Goal: Information Seeking & Learning: Learn about a topic

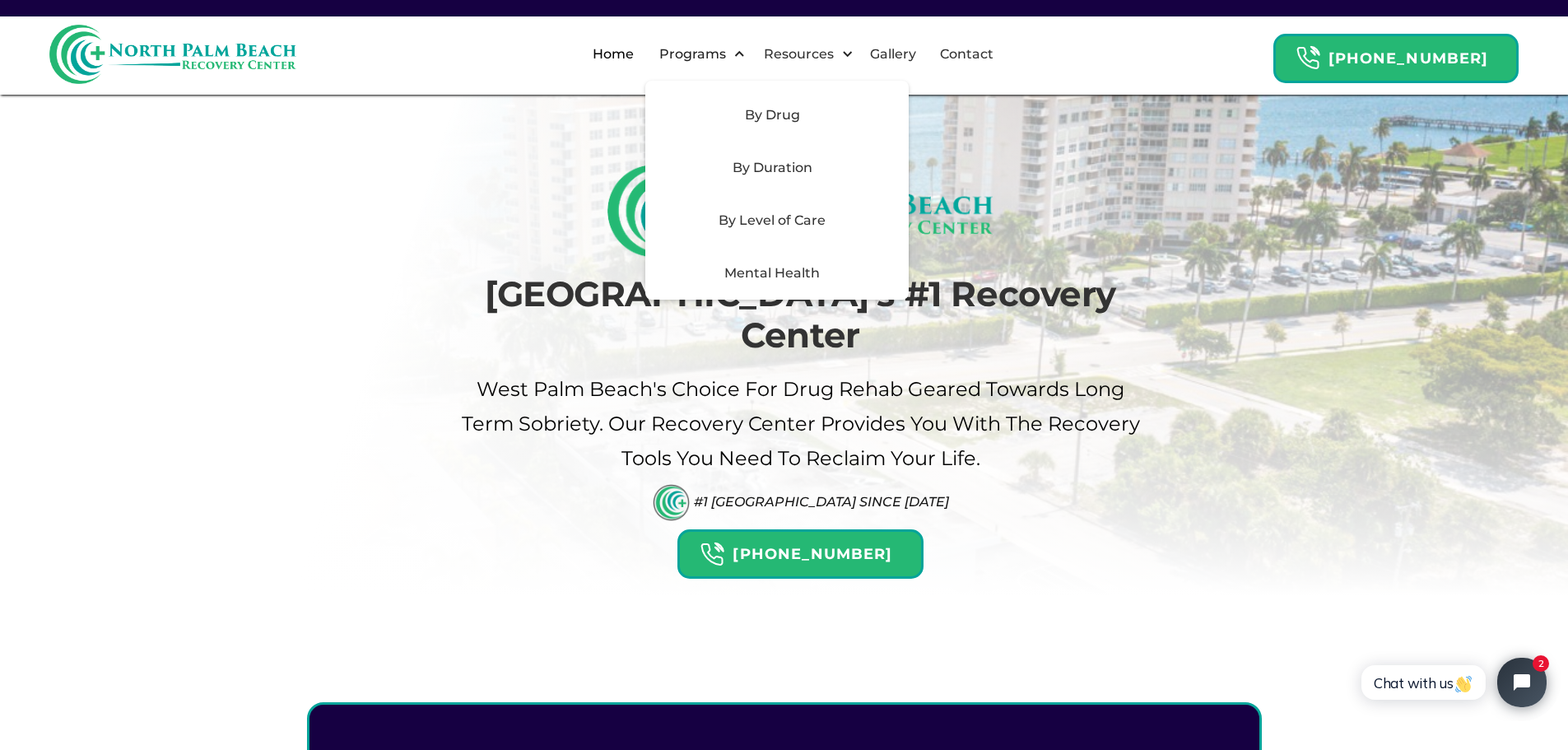
click at [812, 171] on div "By Duration" at bounding box center [772, 167] width 234 height 19
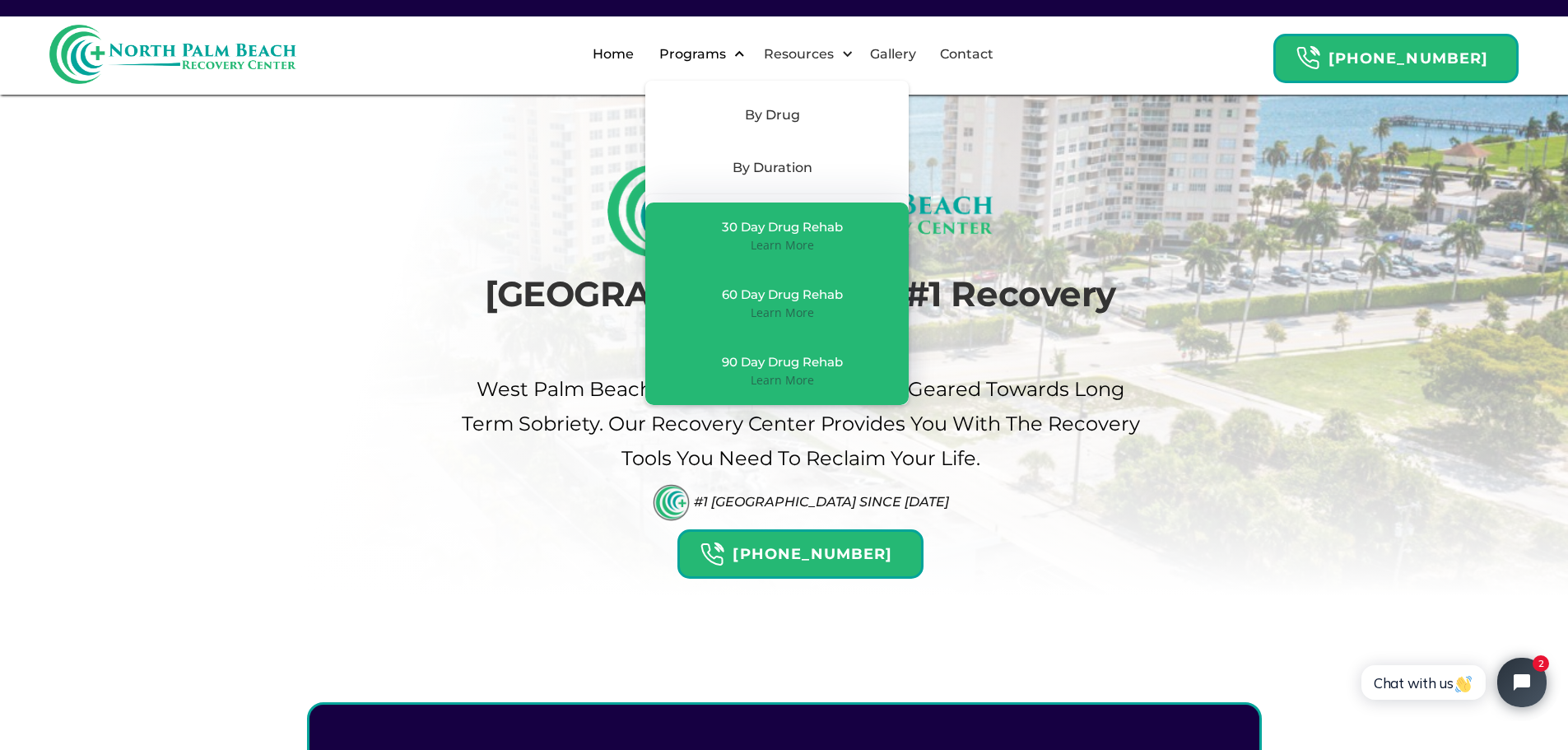
click at [730, 52] on div "Programs" at bounding box center [692, 54] width 75 height 19
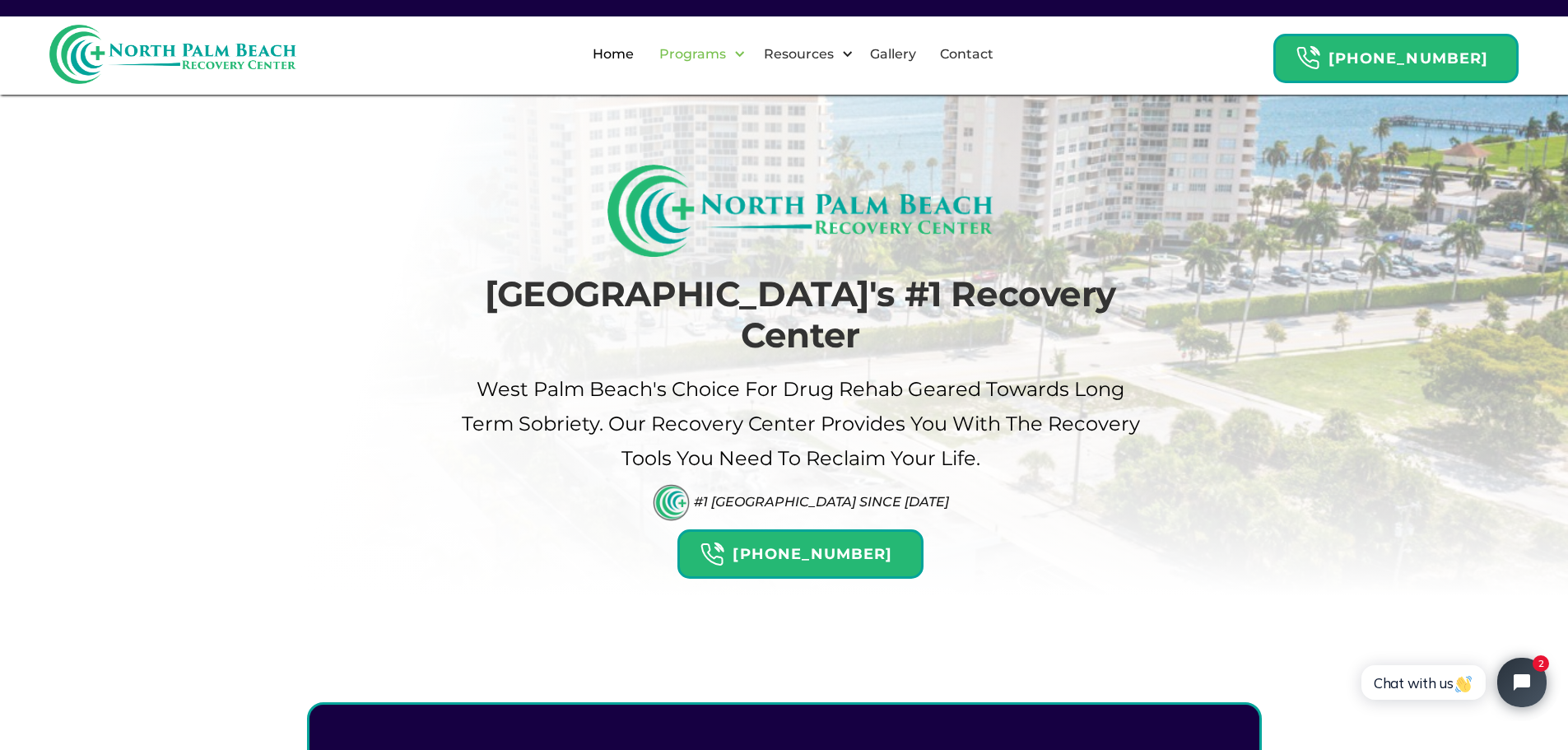
click at [730, 50] on div "Programs" at bounding box center [692, 54] width 75 height 19
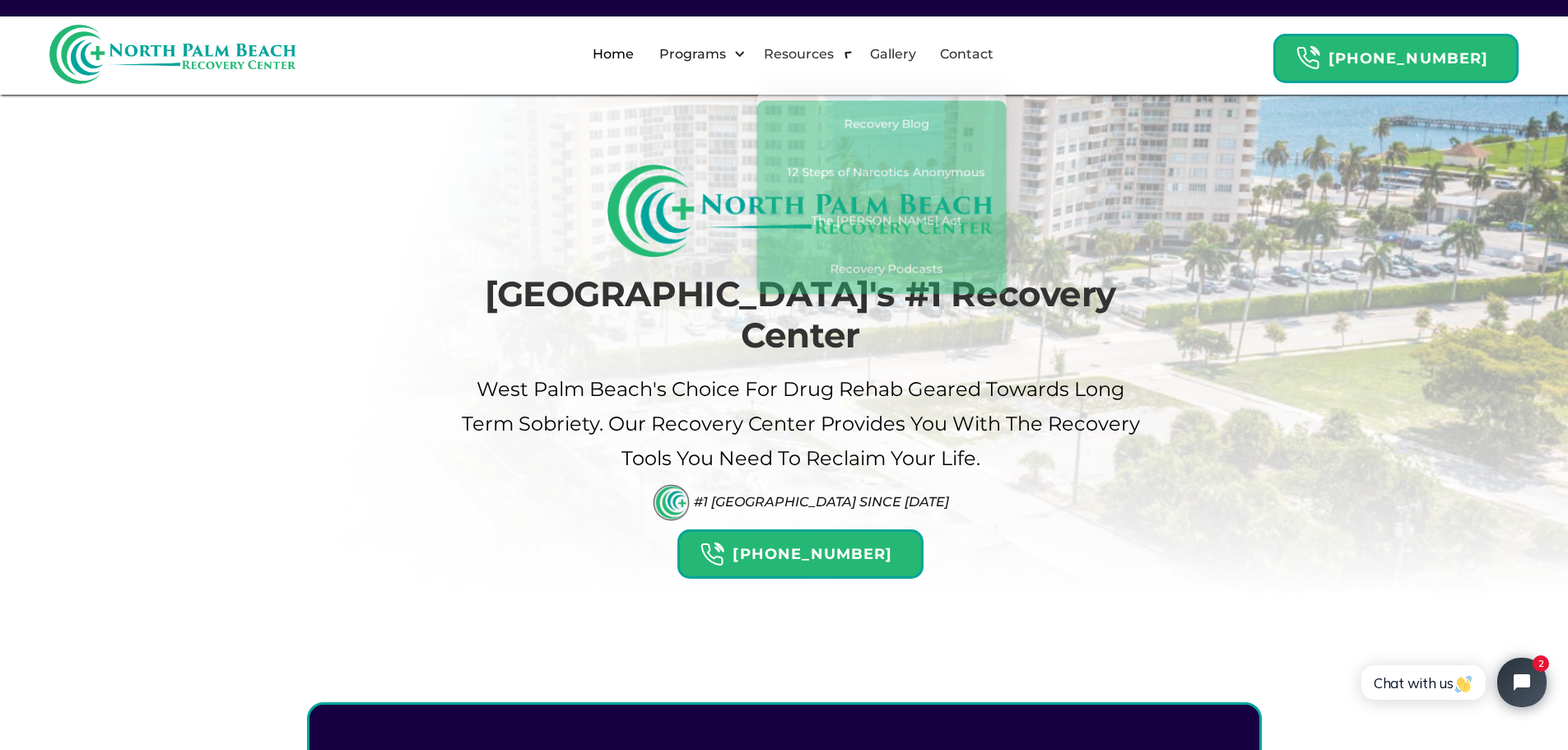
click at [822, 53] on div "Resources" at bounding box center [799, 54] width 78 height 19
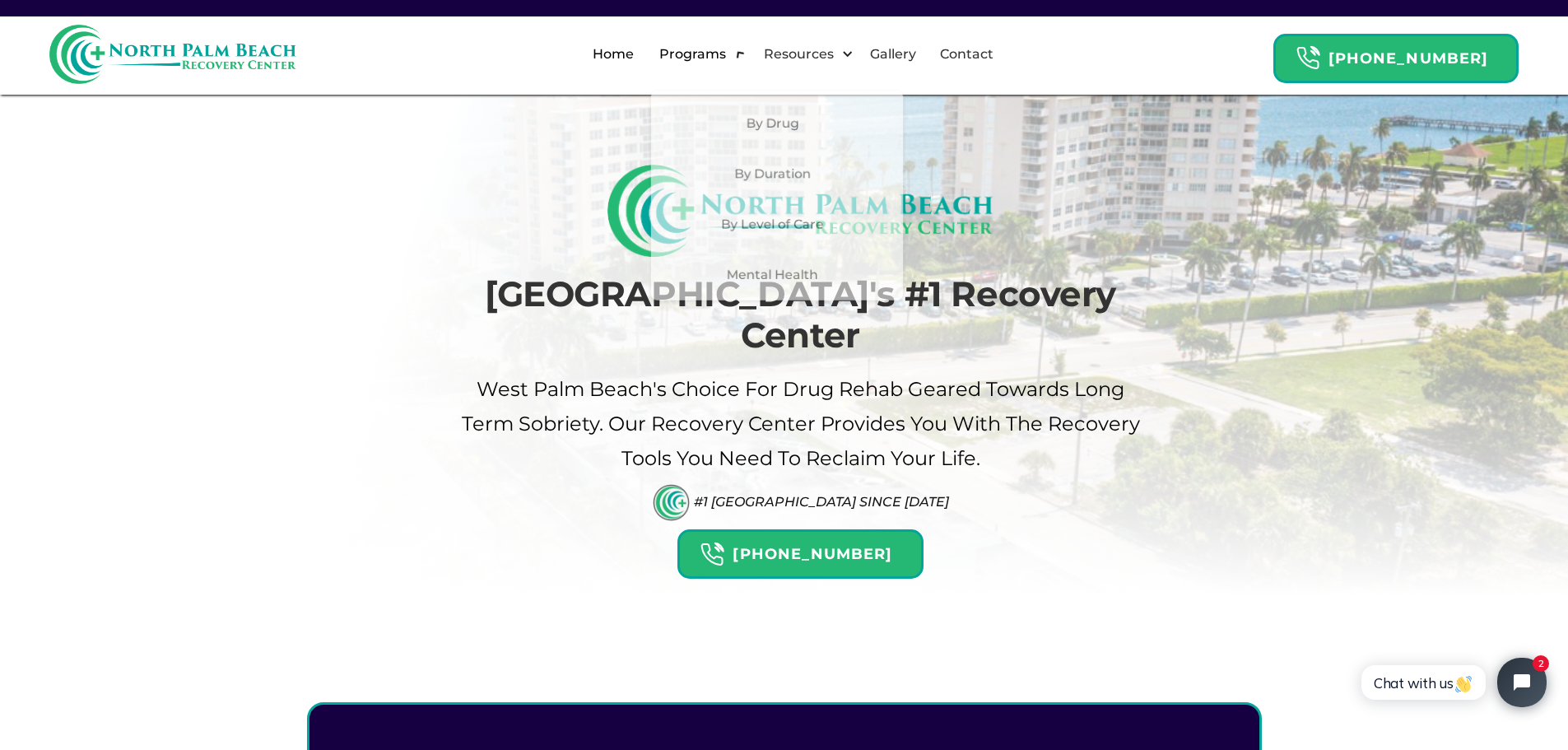
click at [750, 50] on div "Programs" at bounding box center [698, 54] width 105 height 52
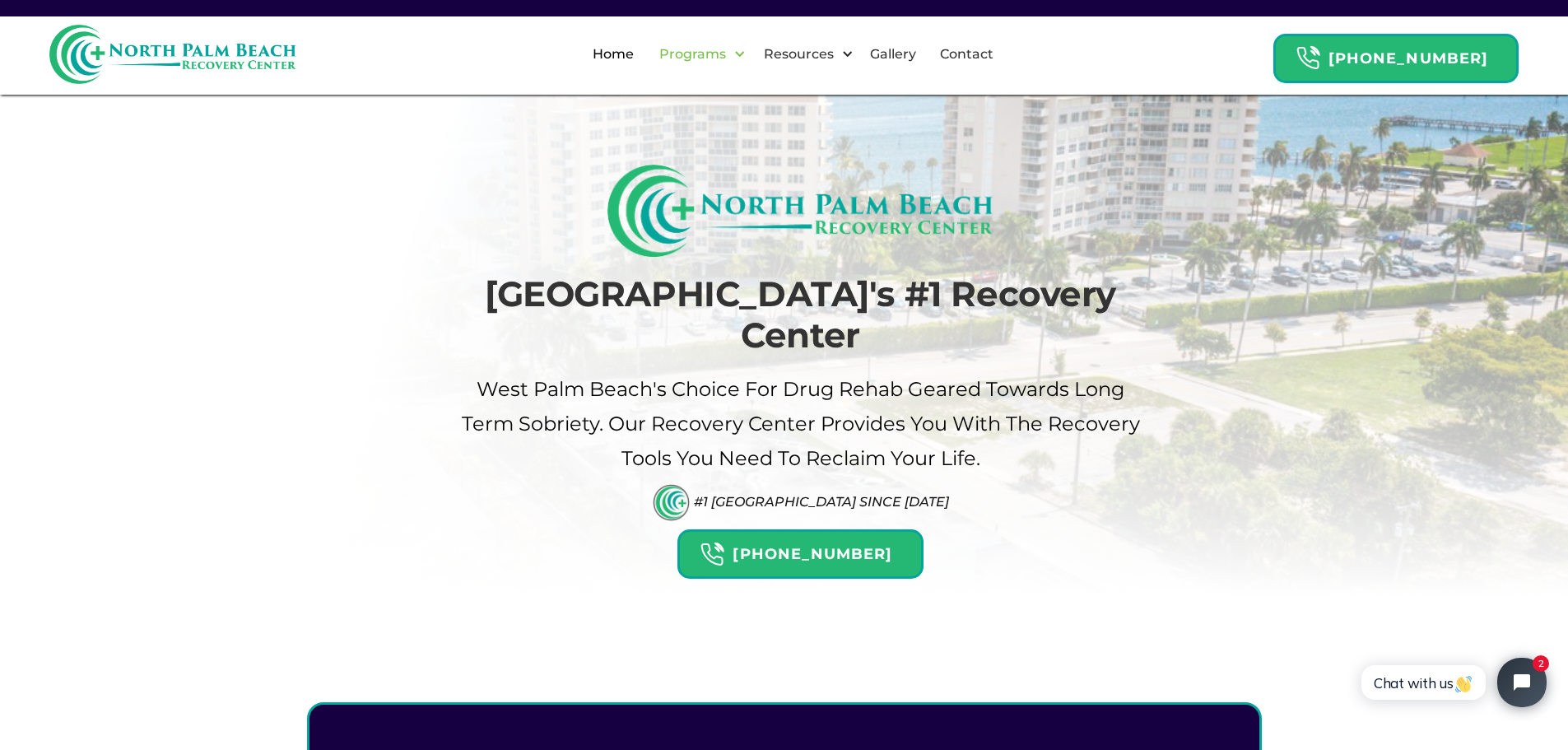
click at [746, 55] on div at bounding box center [739, 53] width 13 height 13
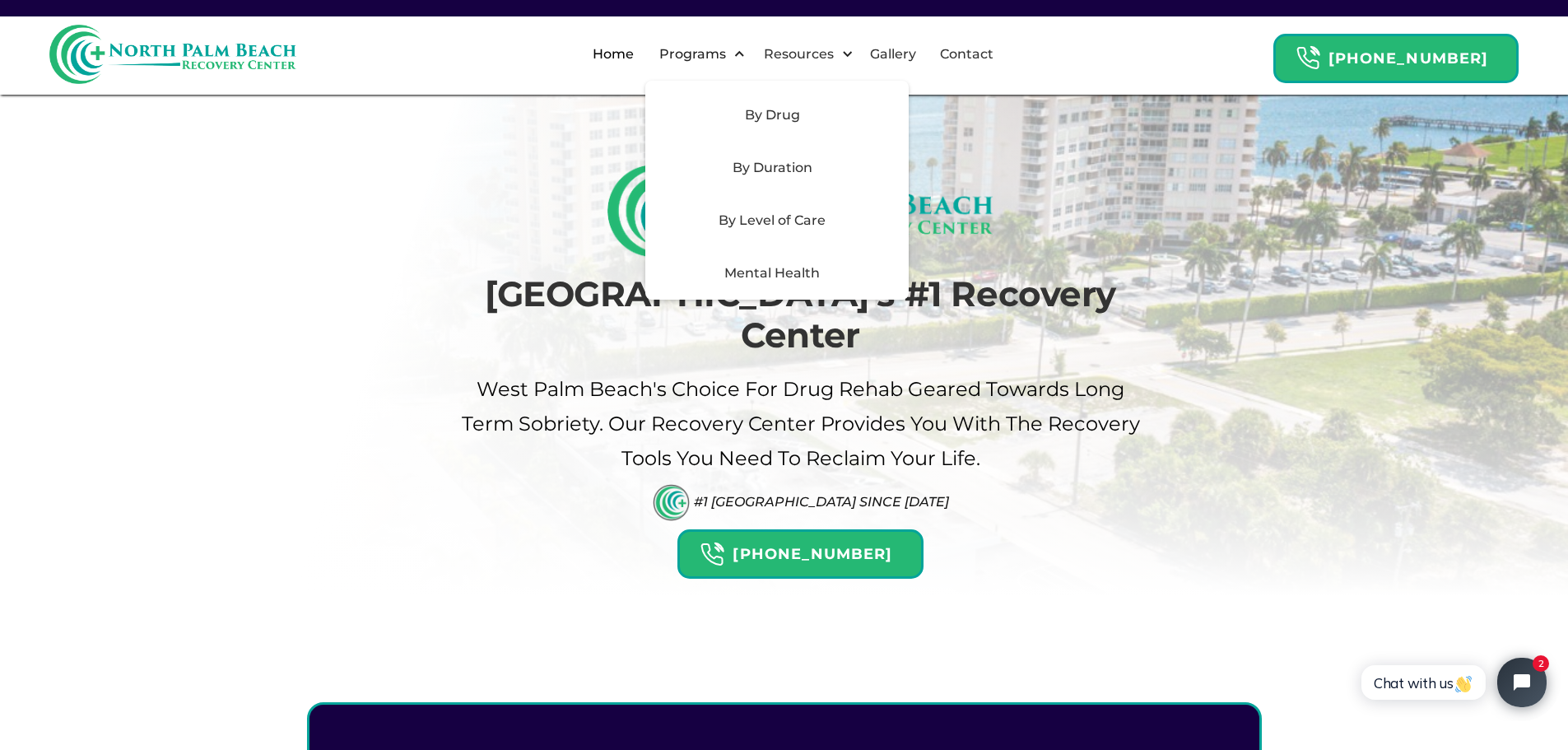
click at [805, 213] on div "By Level of Care" at bounding box center [772, 221] width 234 height 19
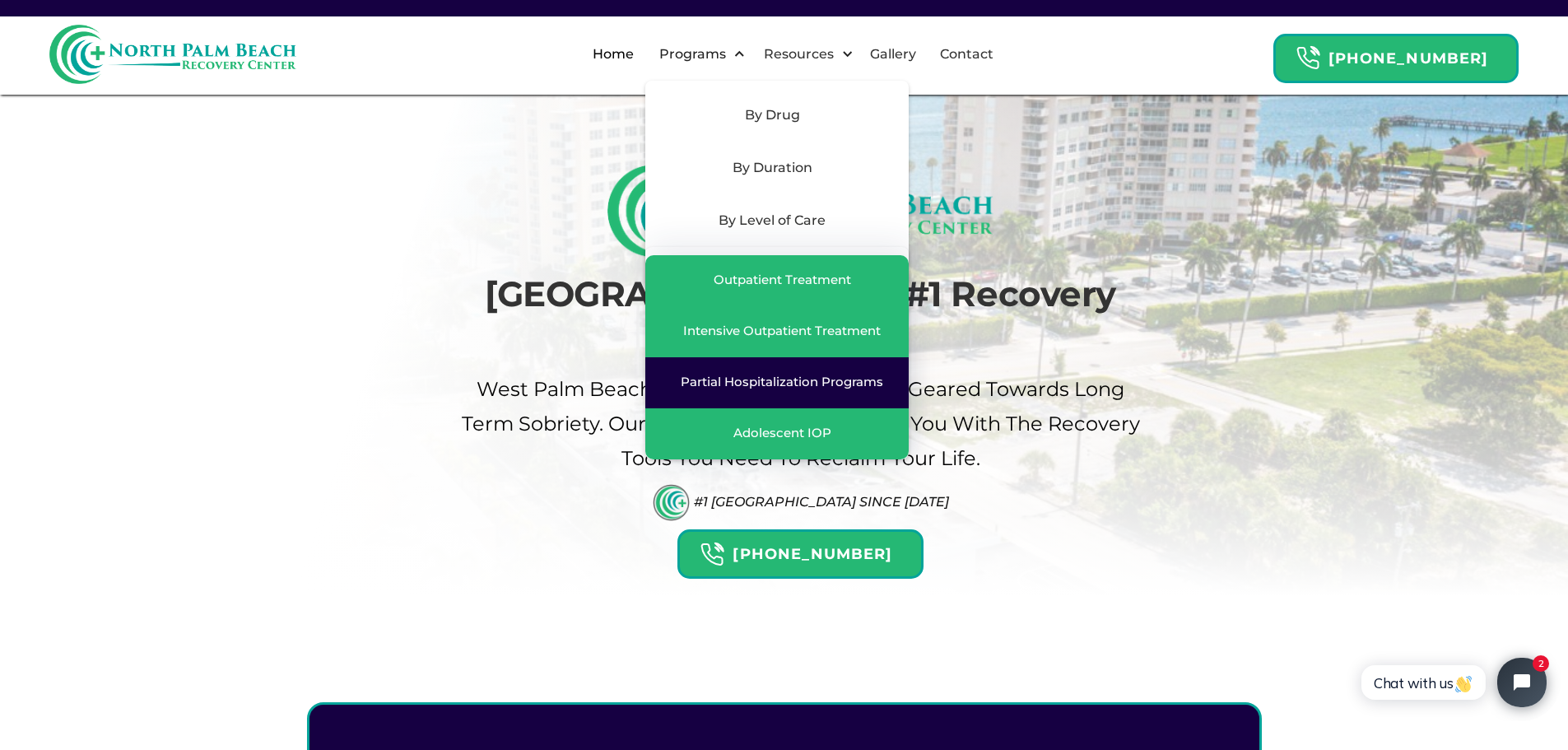
click at [809, 396] on link "Partial Hospitalization Programs" at bounding box center [777, 382] width 263 height 51
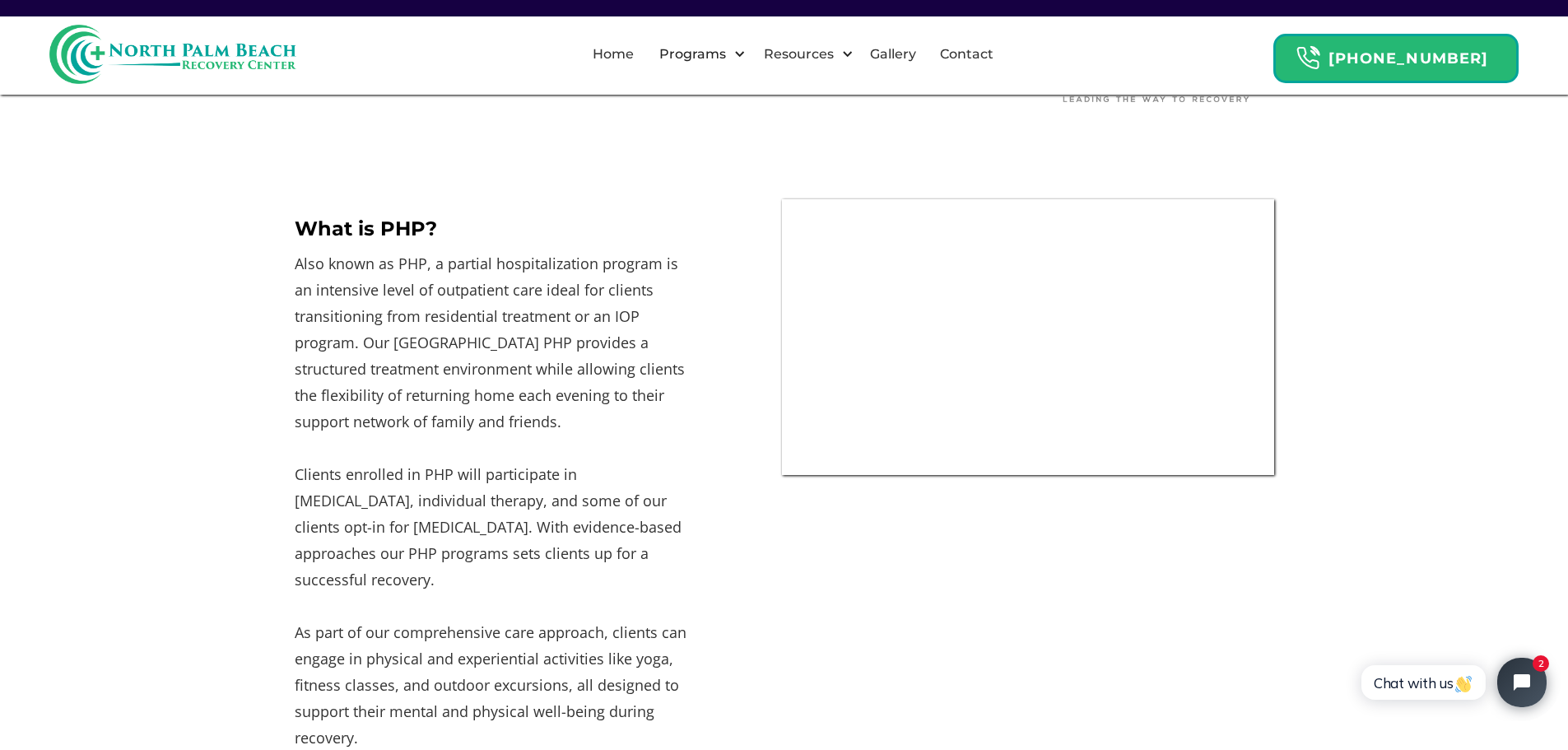
scroll to position [740, 0]
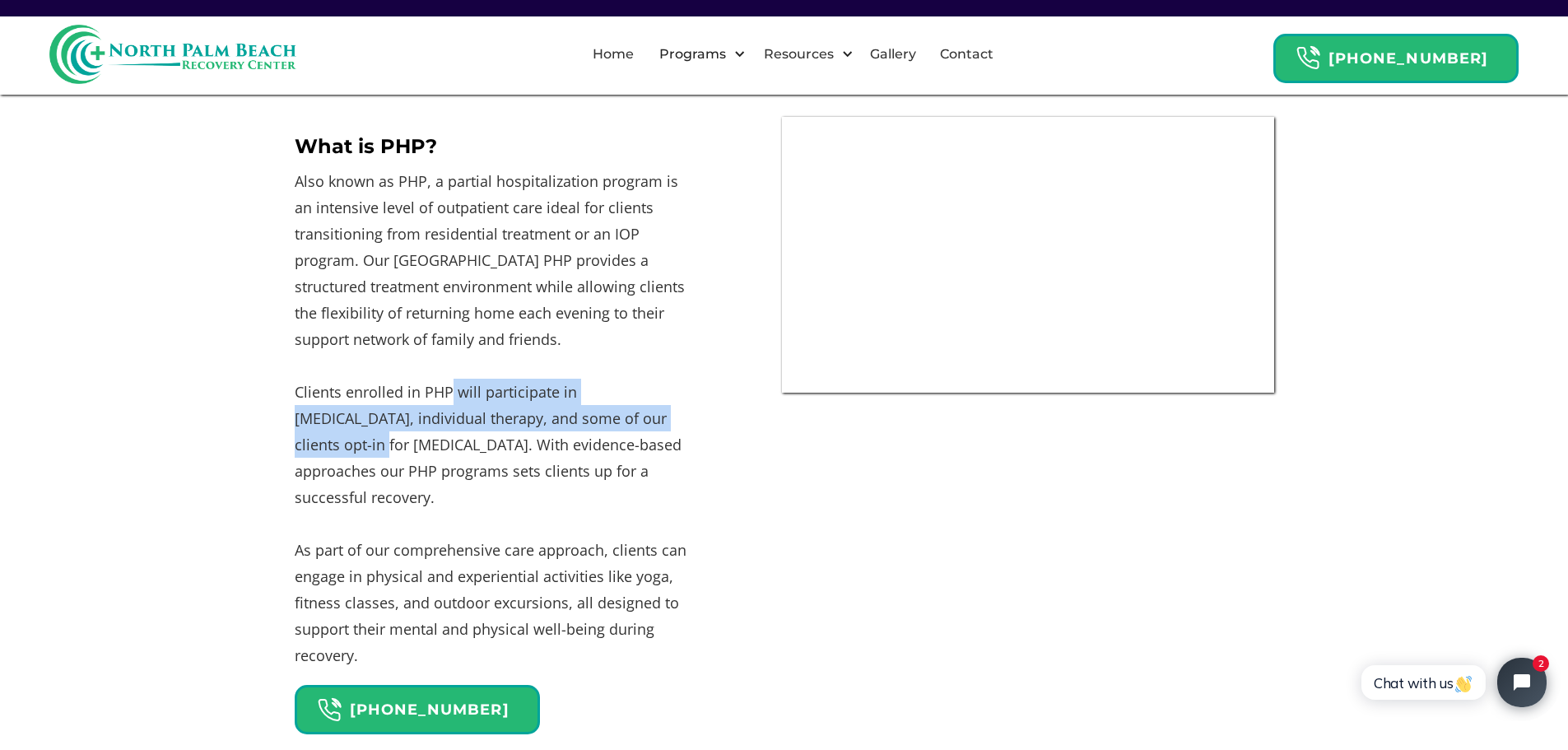
drag, startPoint x: 476, startPoint y: 403, endPoint x: 640, endPoint y: 406, distance: 164.0
click at [640, 406] on p "Also known as PHP, a partial hospitalization program is an intensive level of o…" at bounding box center [491, 417] width 394 height 500
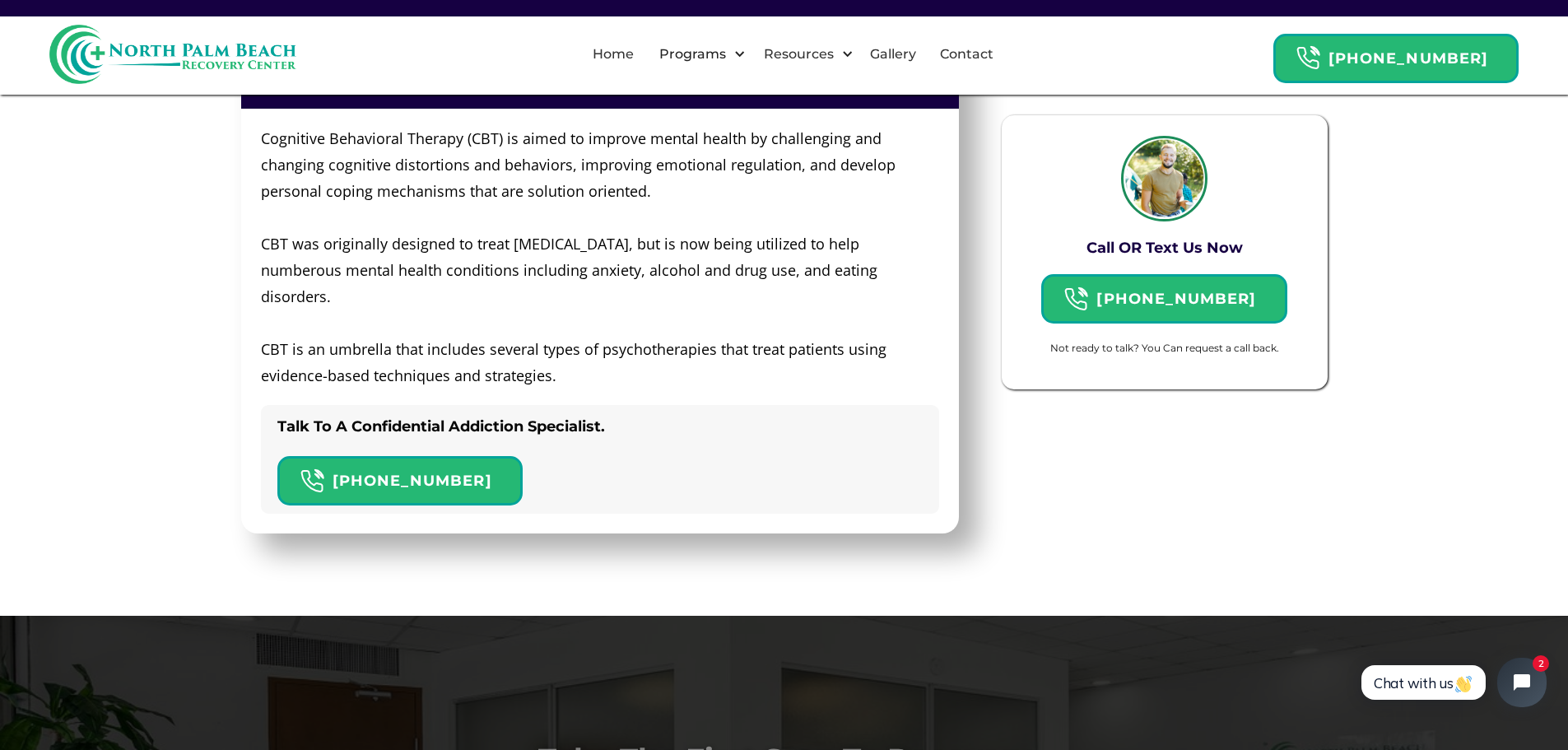
scroll to position [4527, 0]
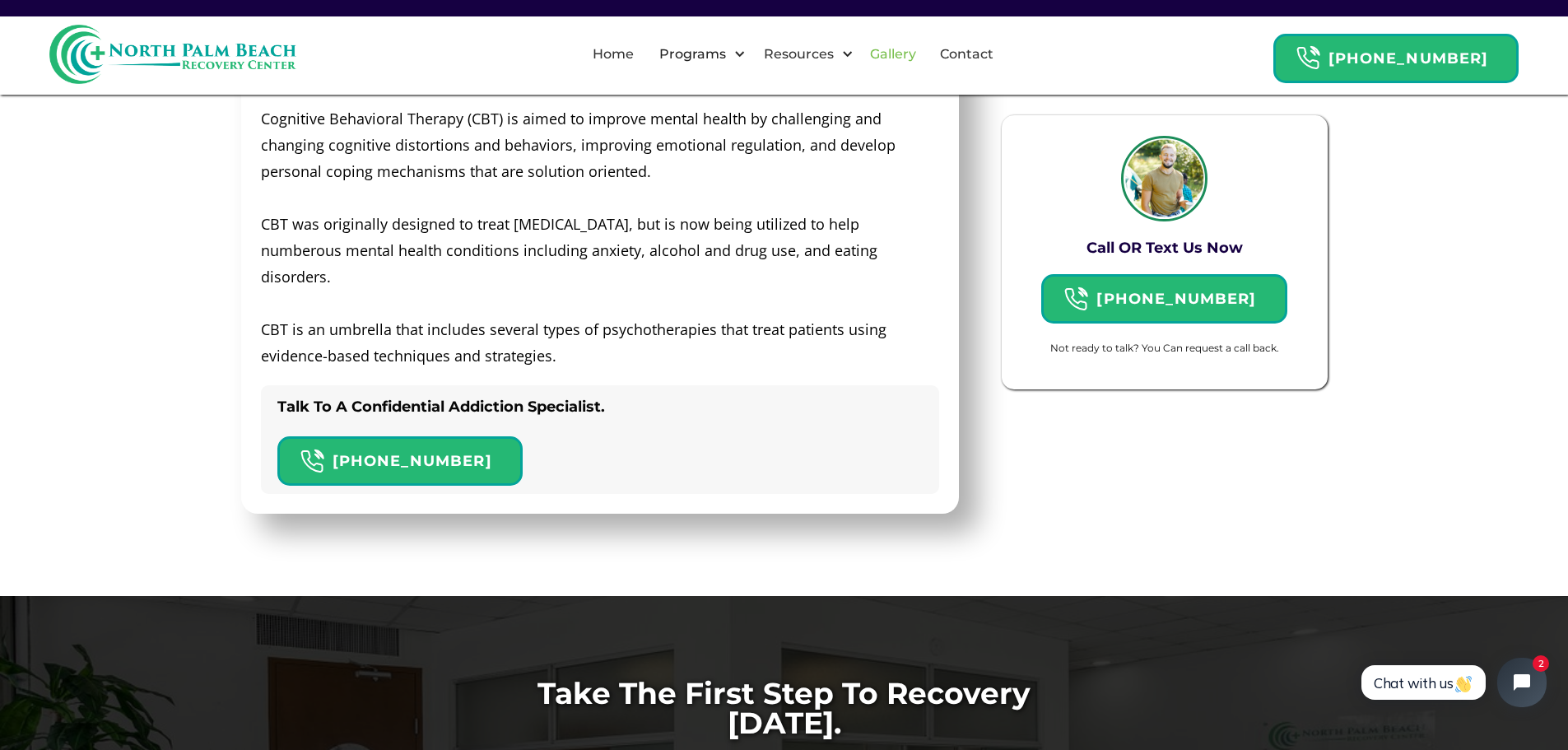
click at [917, 51] on link "Gallery" at bounding box center [893, 54] width 66 height 52
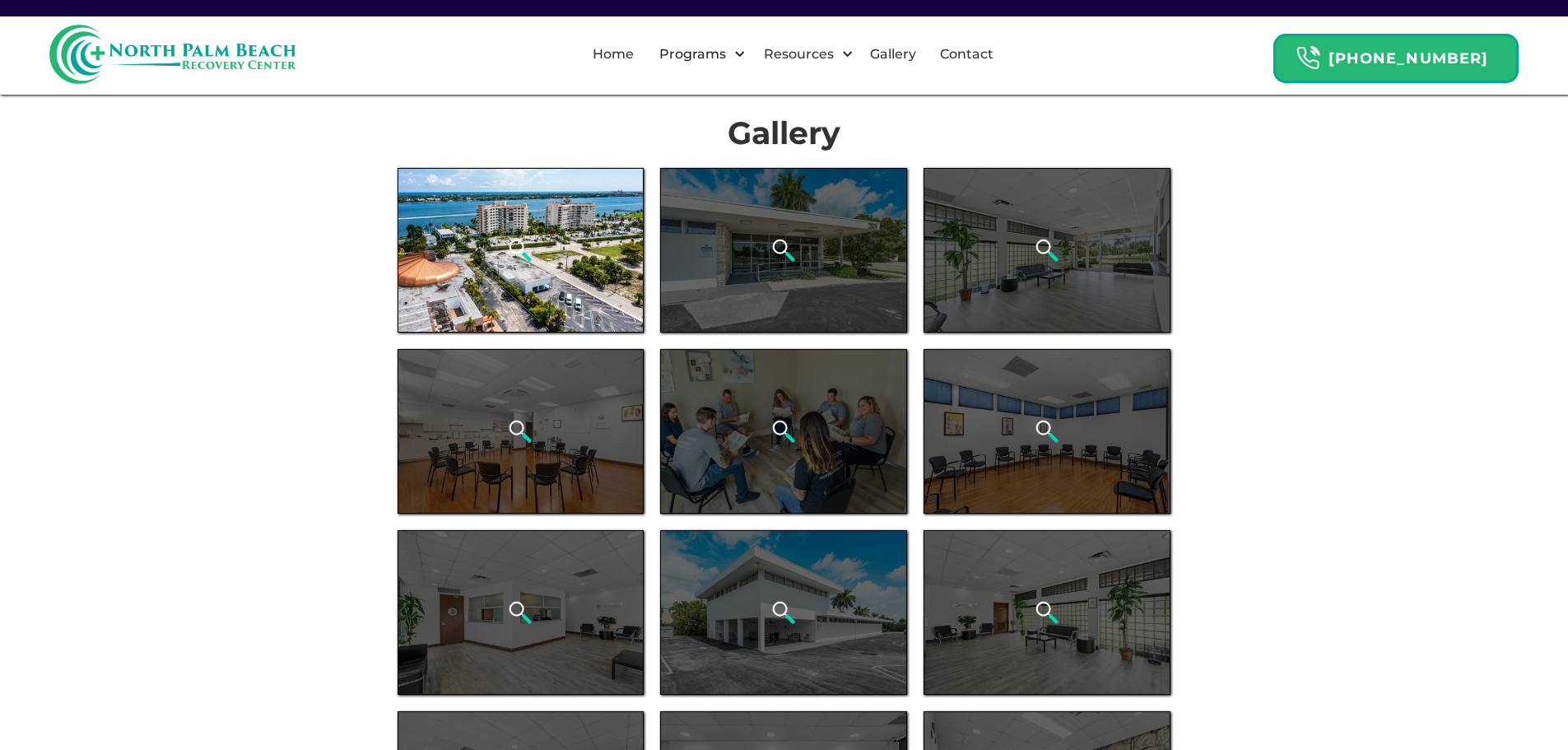
click at [488, 278] on div "open lightbox" at bounding box center [521, 250] width 247 height 165
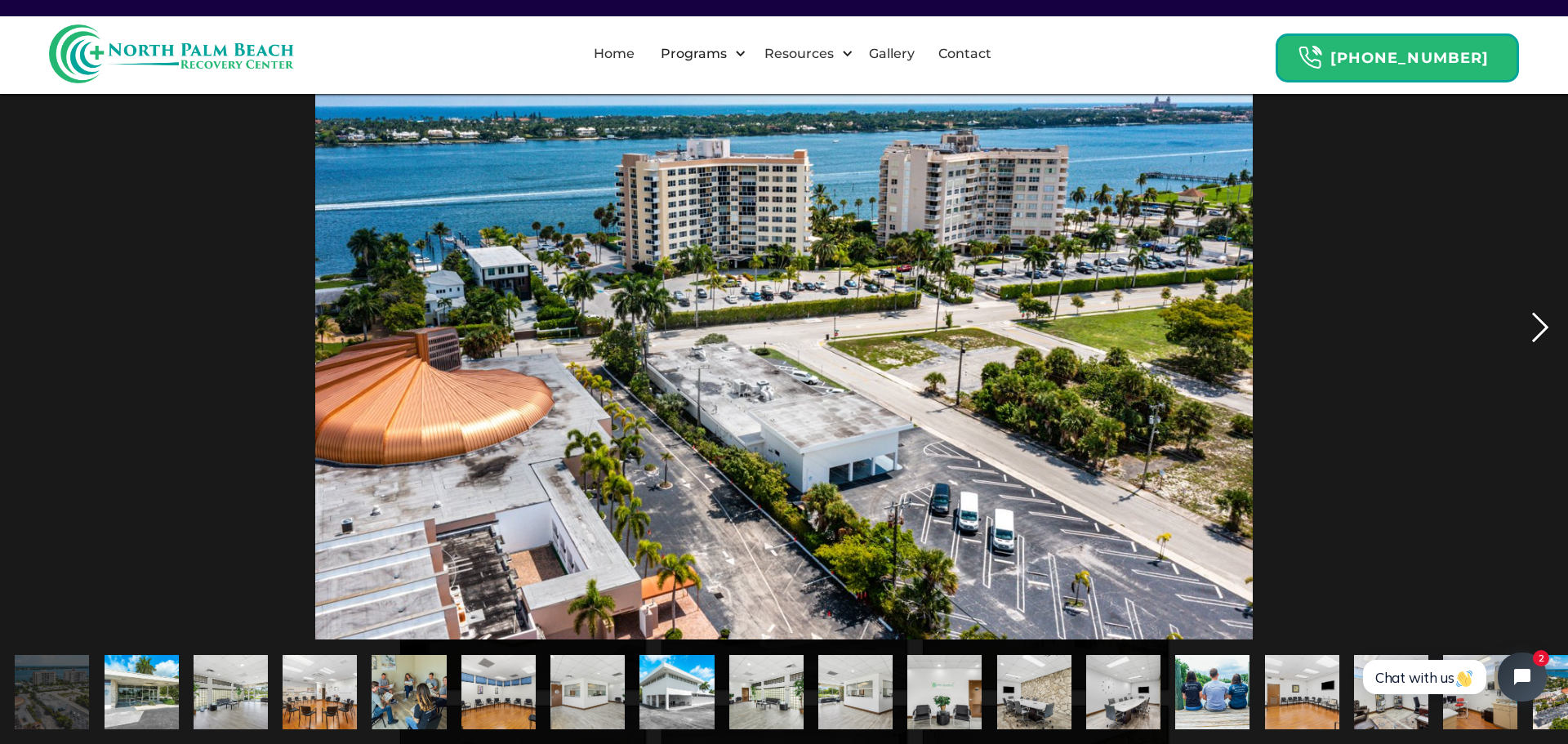
click at [1545, 322] on div "next image" at bounding box center [1540, 326] width 56 height 625
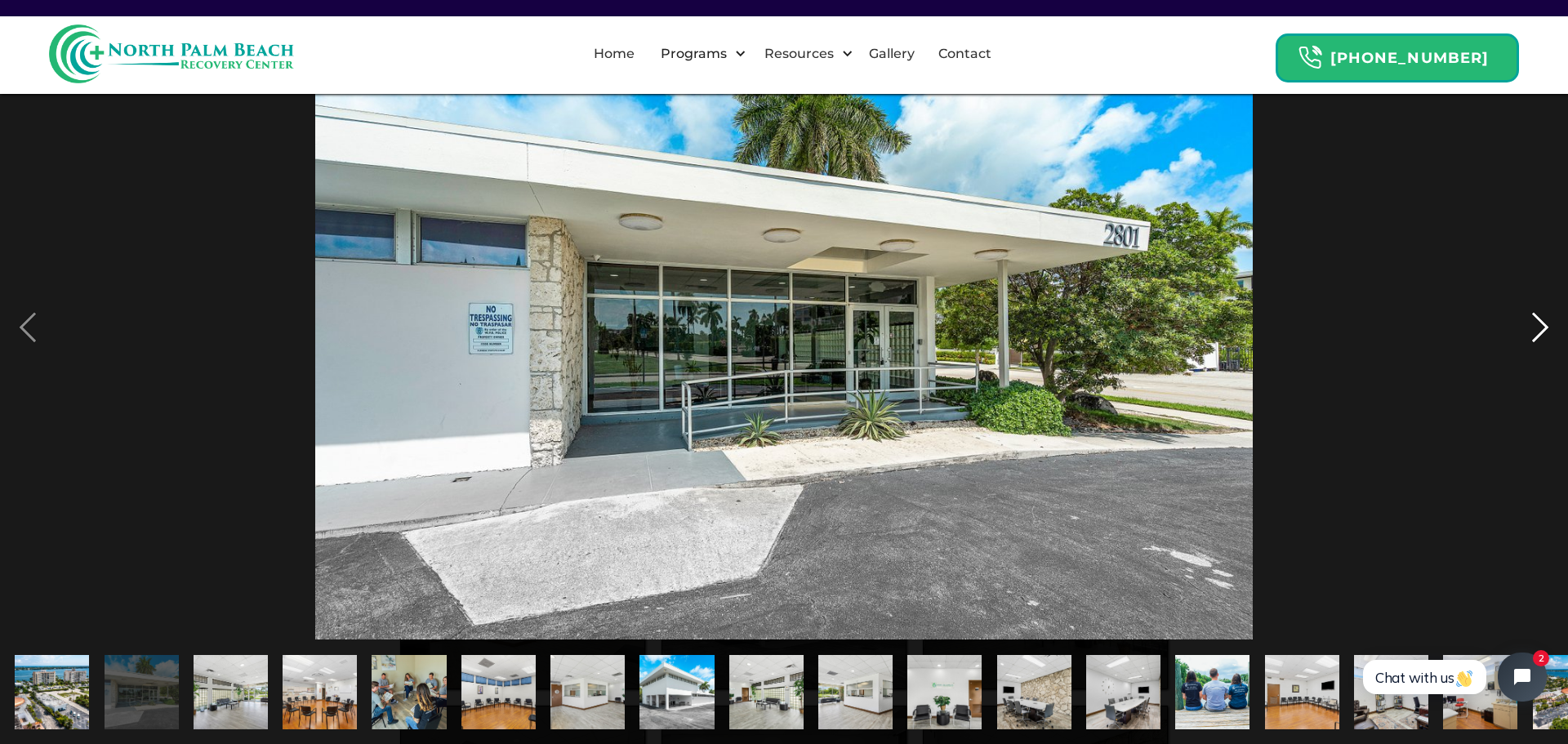
click at [1545, 322] on div "next image" at bounding box center [1540, 326] width 56 height 625
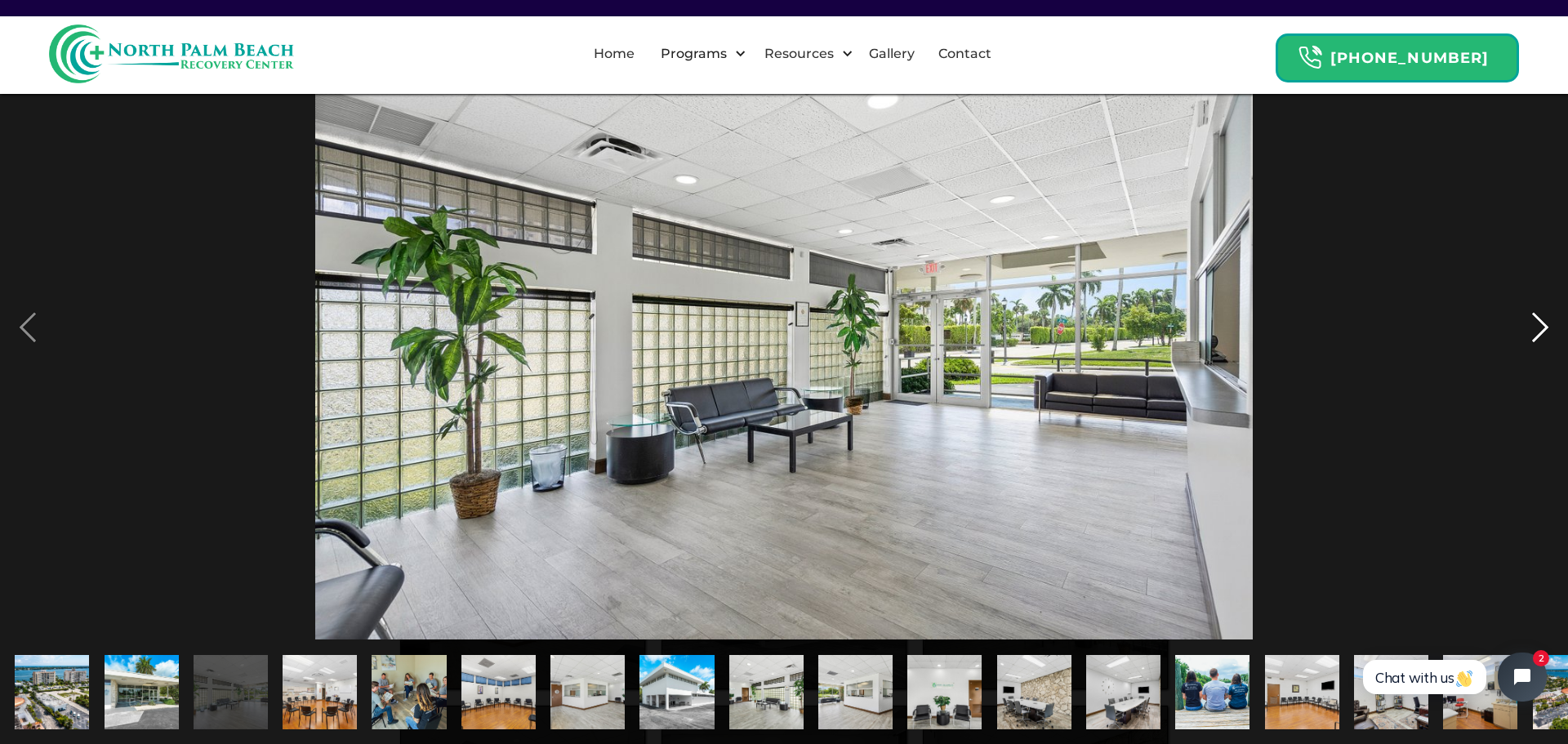
click at [1545, 322] on div "next image" at bounding box center [1540, 326] width 56 height 625
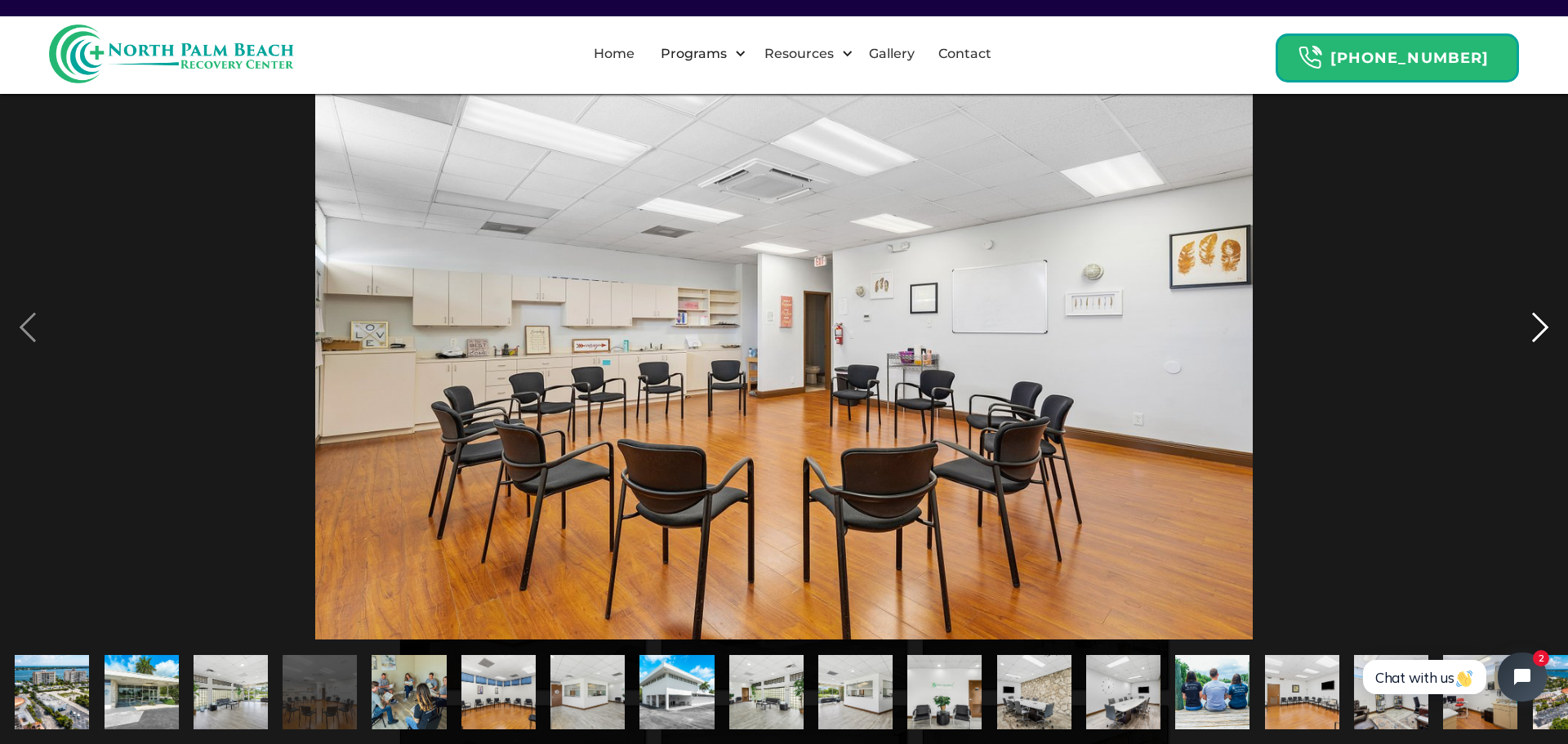
click at [1544, 320] on div "next image" at bounding box center [1540, 326] width 56 height 625
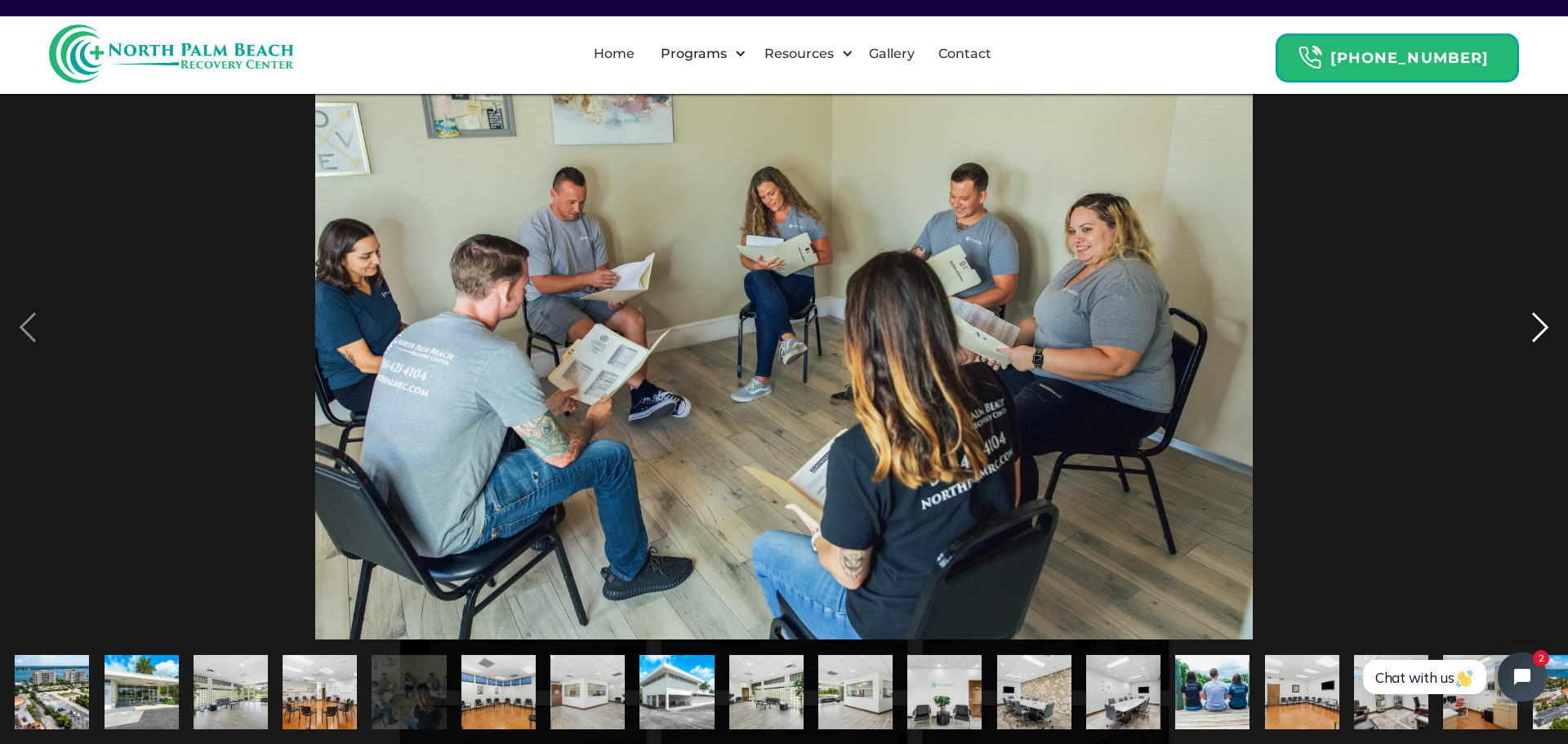
click at [1544, 320] on div "next image" at bounding box center [1540, 326] width 56 height 625
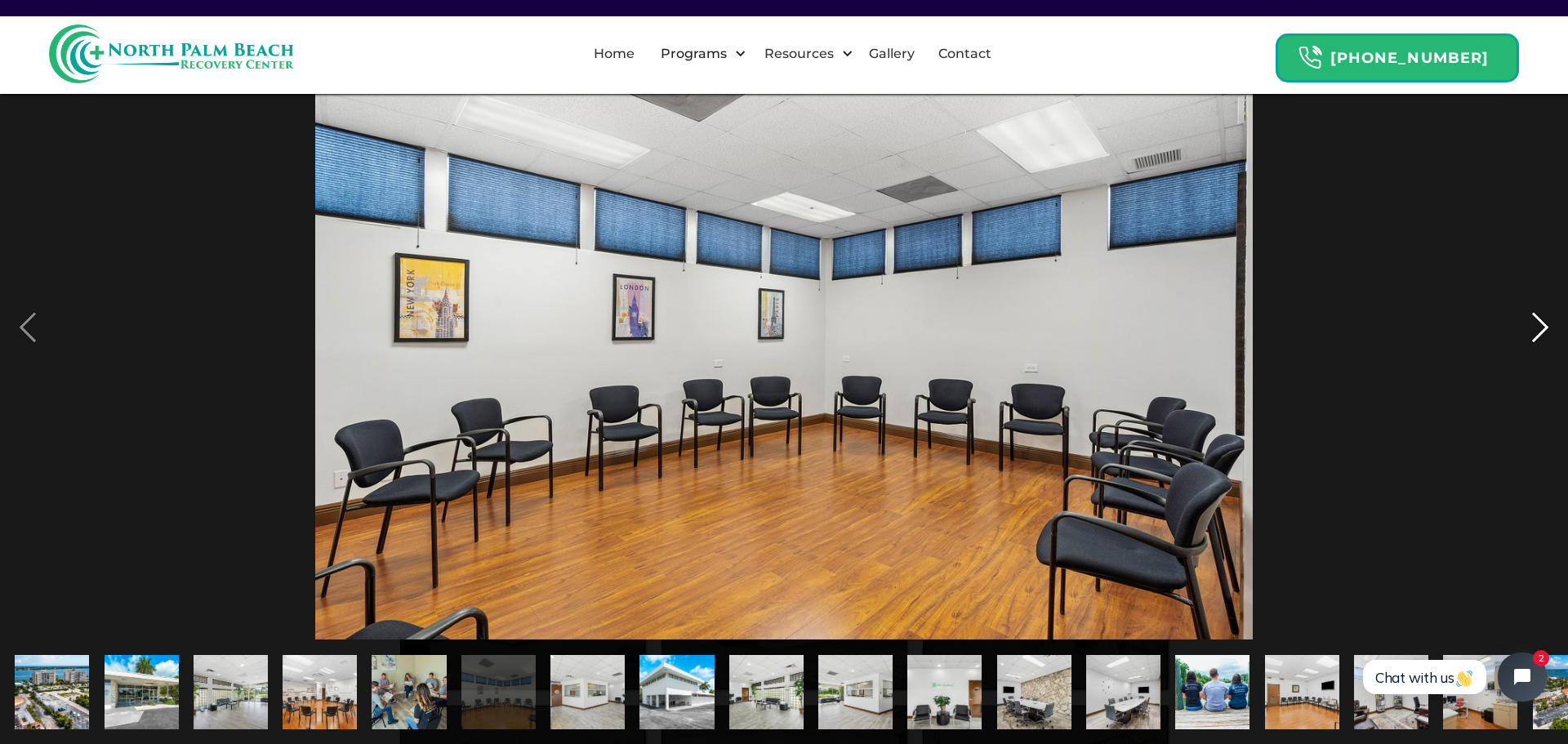
click at [1544, 320] on div "next image" at bounding box center [1540, 326] width 56 height 625
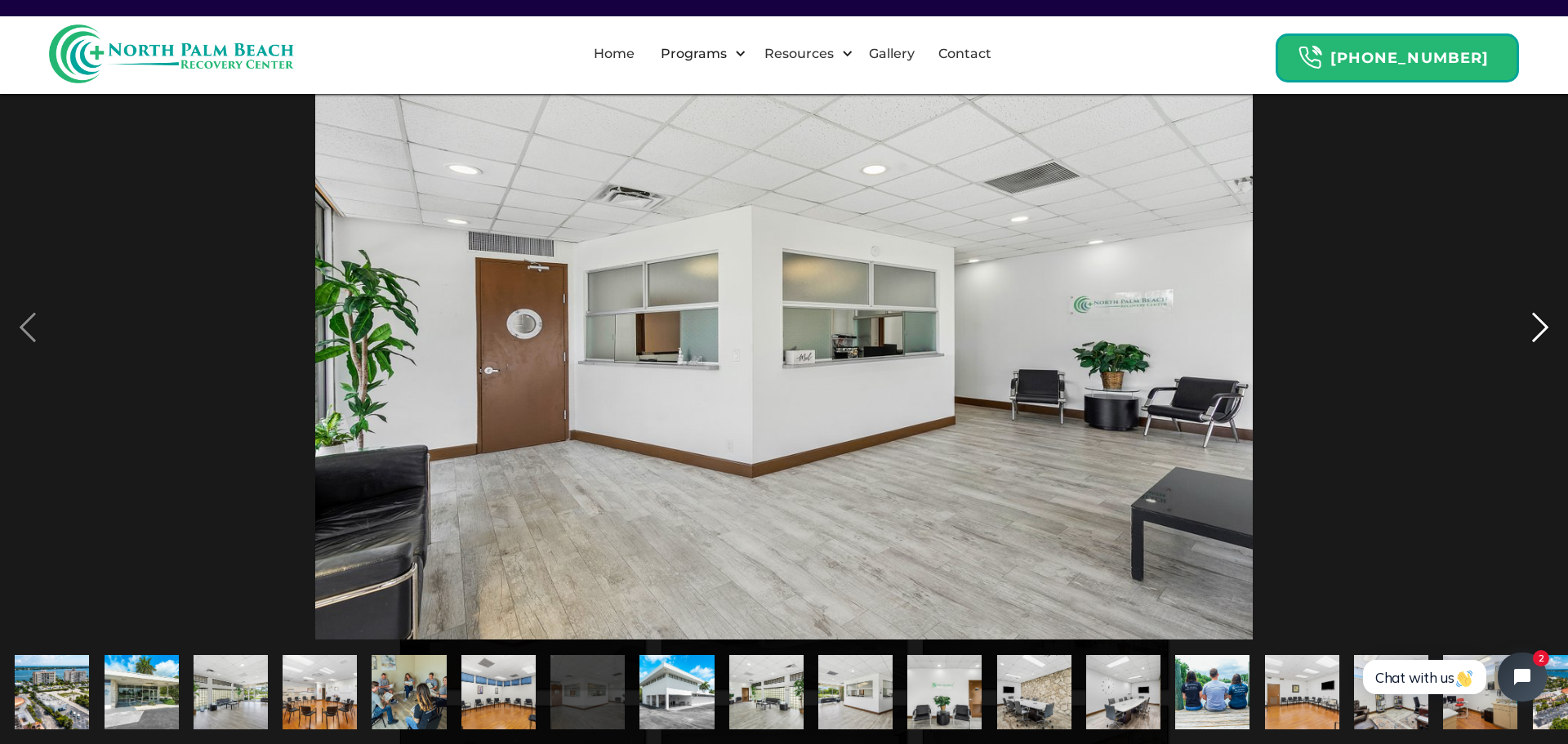
click at [1544, 320] on div "next image" at bounding box center [1540, 326] width 56 height 625
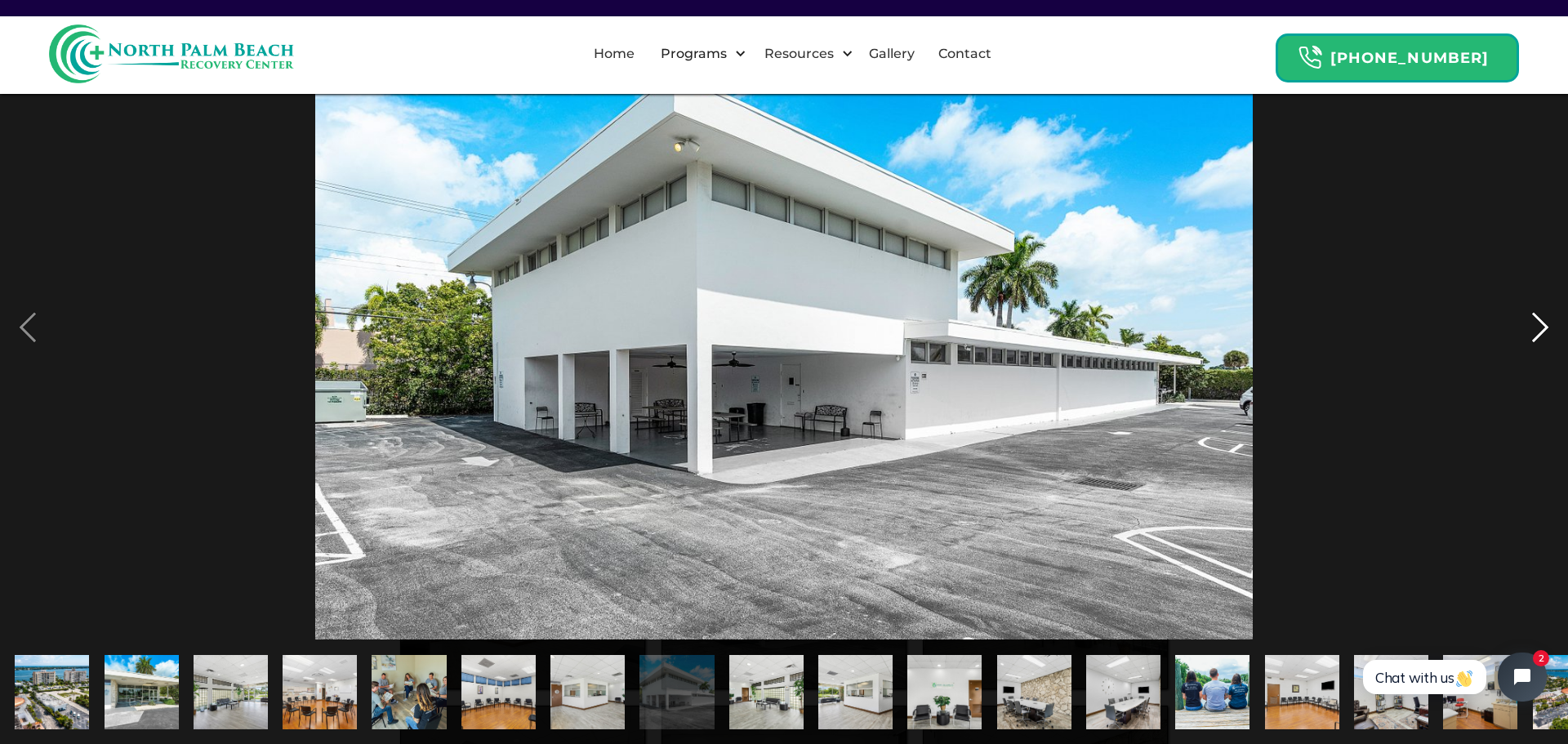
click at [1544, 332] on div "next image" at bounding box center [1540, 326] width 56 height 625
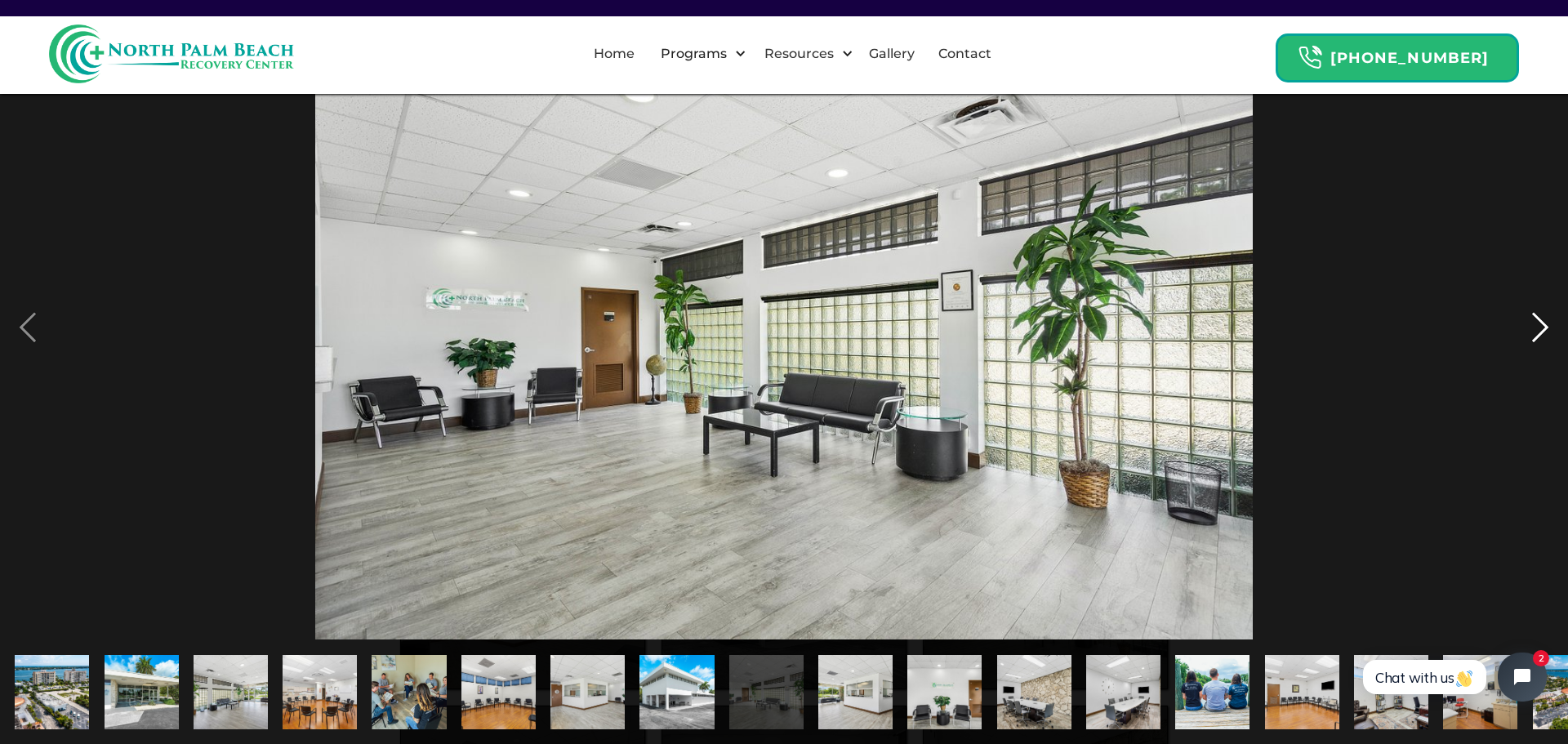
click at [1544, 332] on div "next image" at bounding box center [1540, 326] width 56 height 625
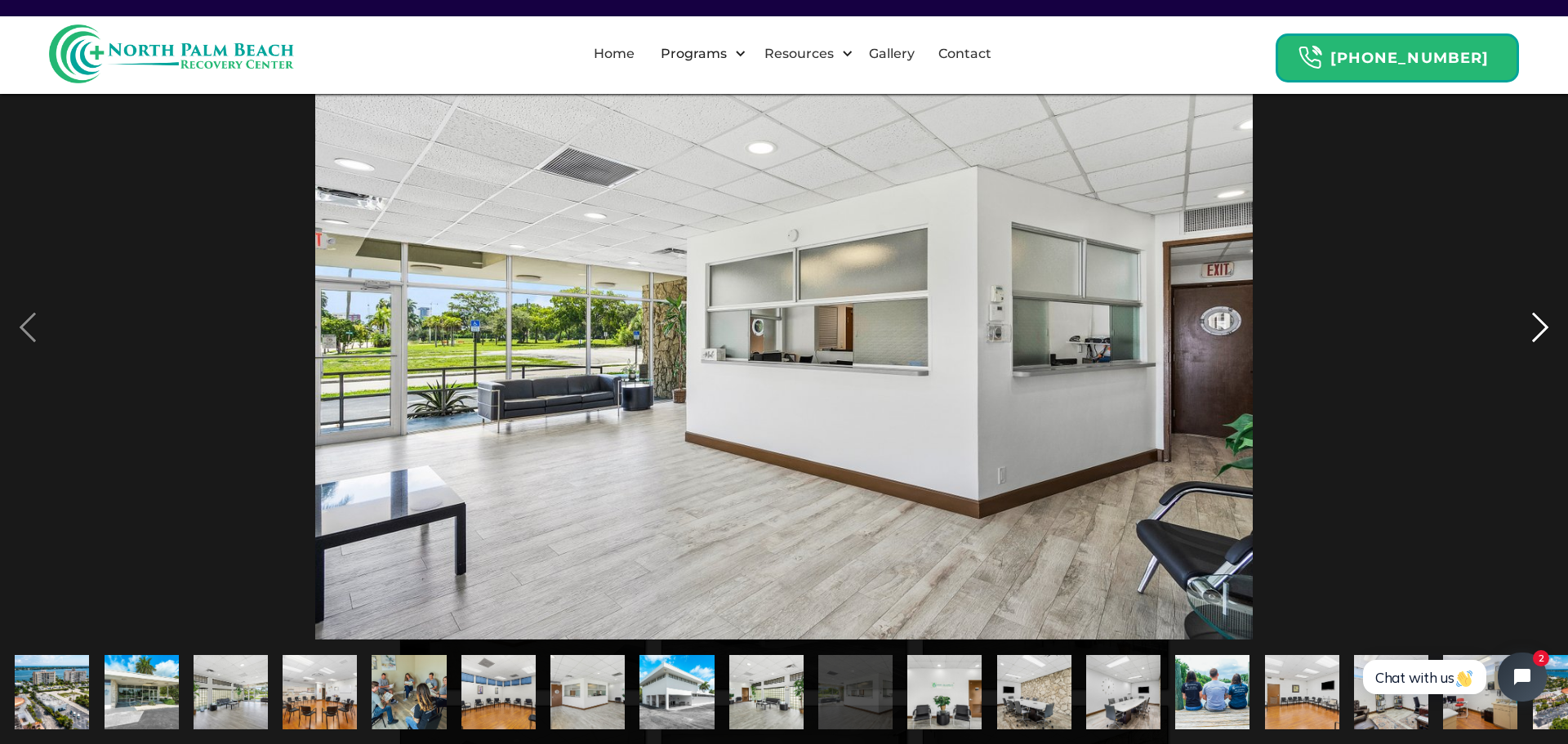
click at [1544, 332] on div "next image" at bounding box center [1540, 326] width 56 height 625
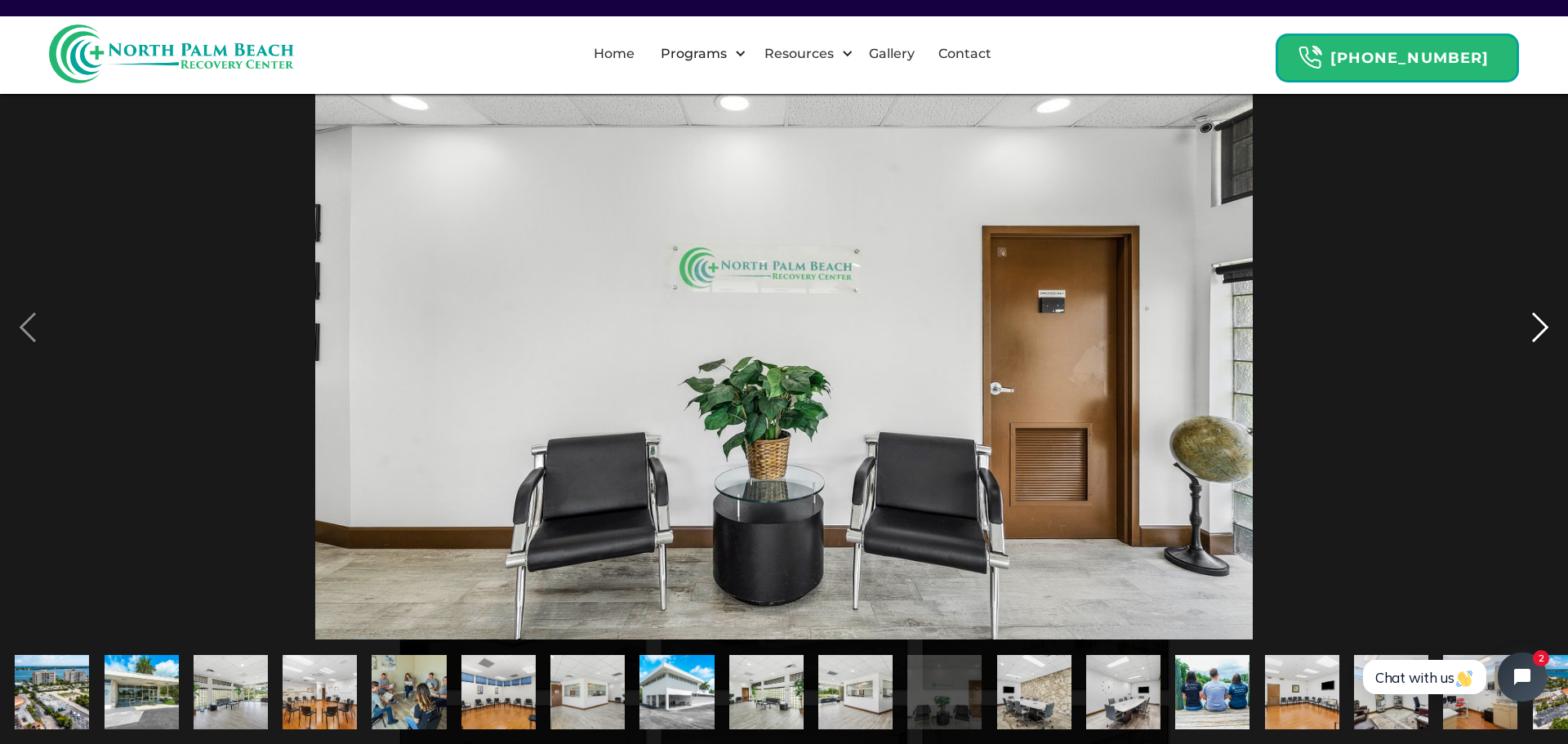
click at [1544, 332] on div "next image" at bounding box center [1540, 326] width 56 height 625
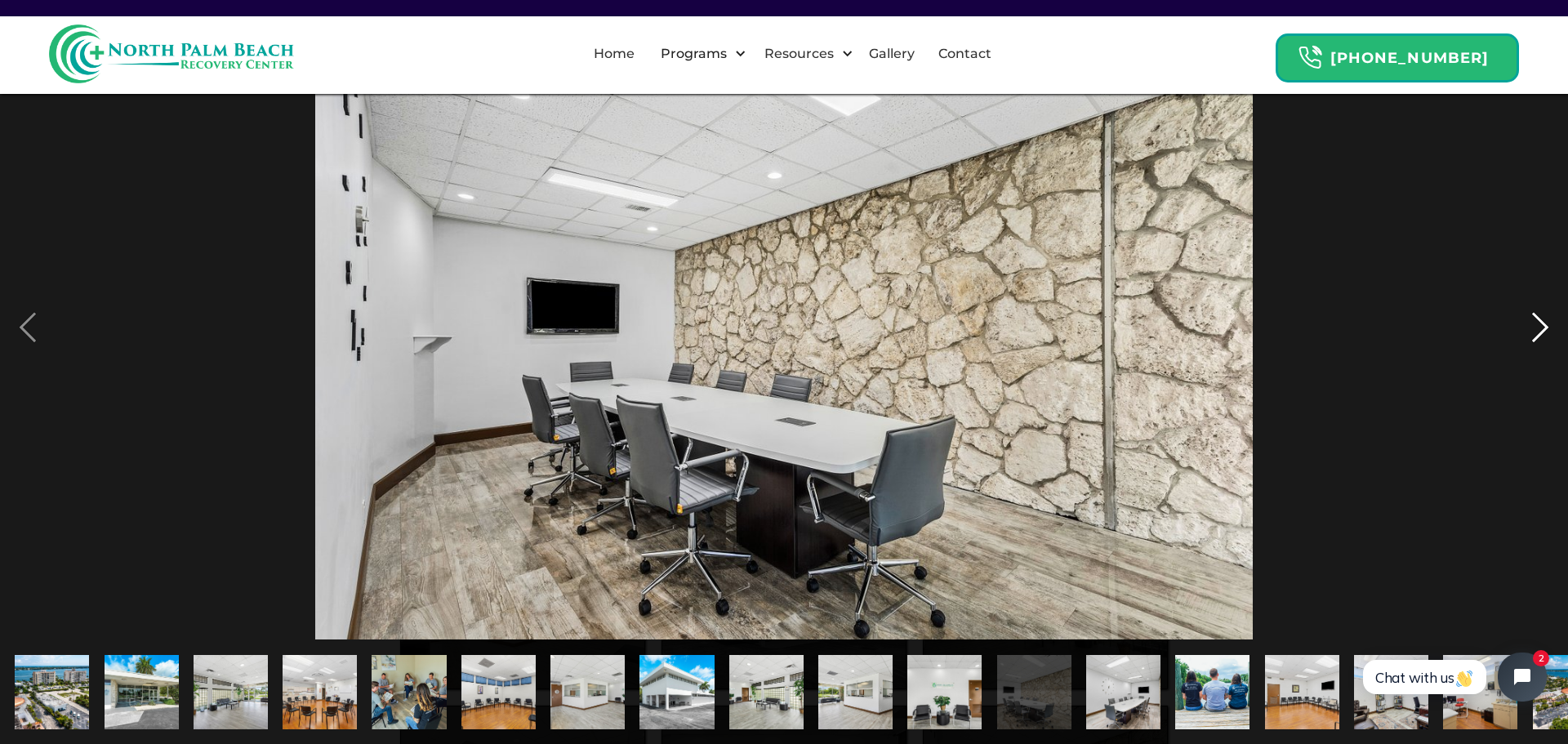
click at [1544, 332] on div "next image" at bounding box center [1540, 326] width 56 height 625
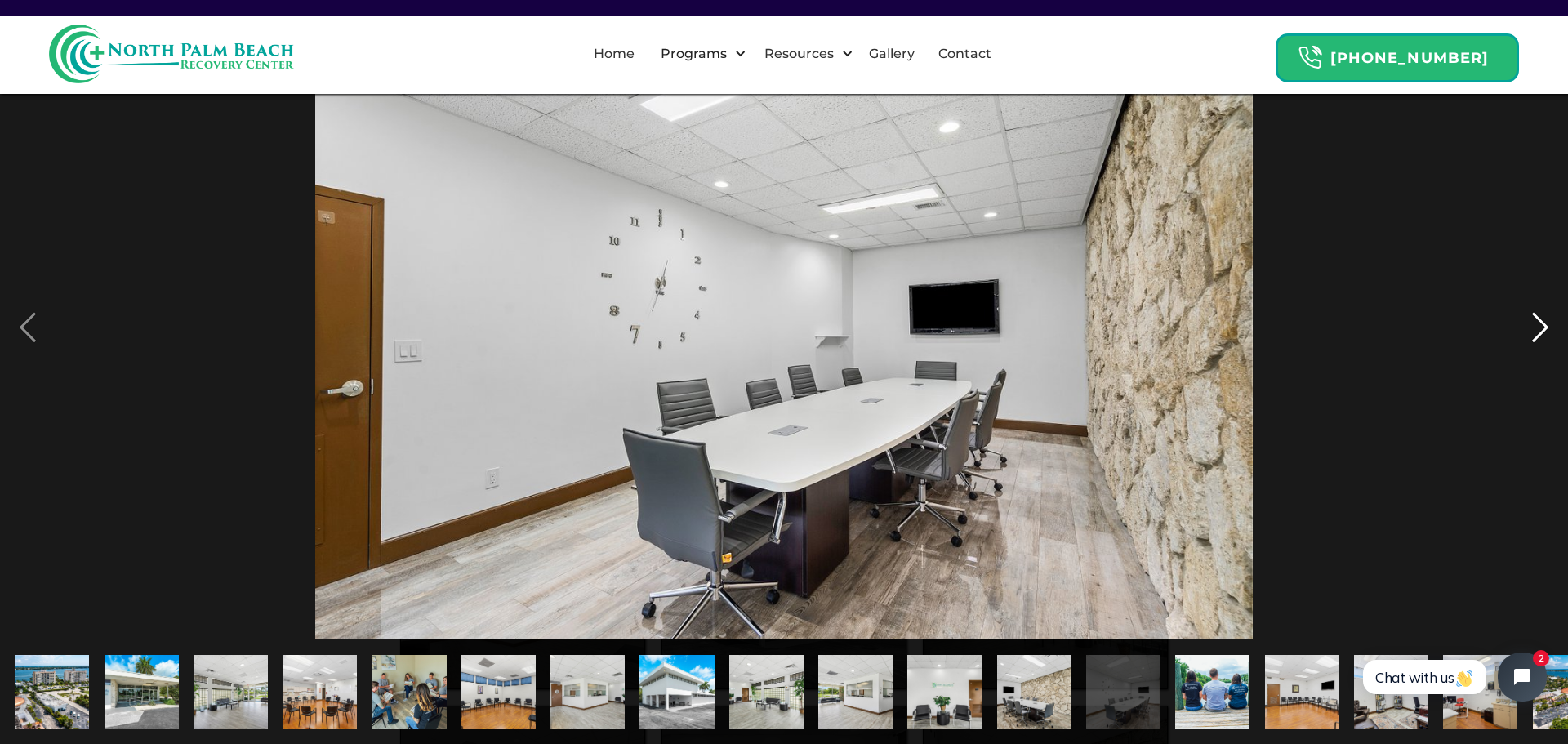
click at [1544, 332] on div "next image" at bounding box center [1540, 326] width 56 height 625
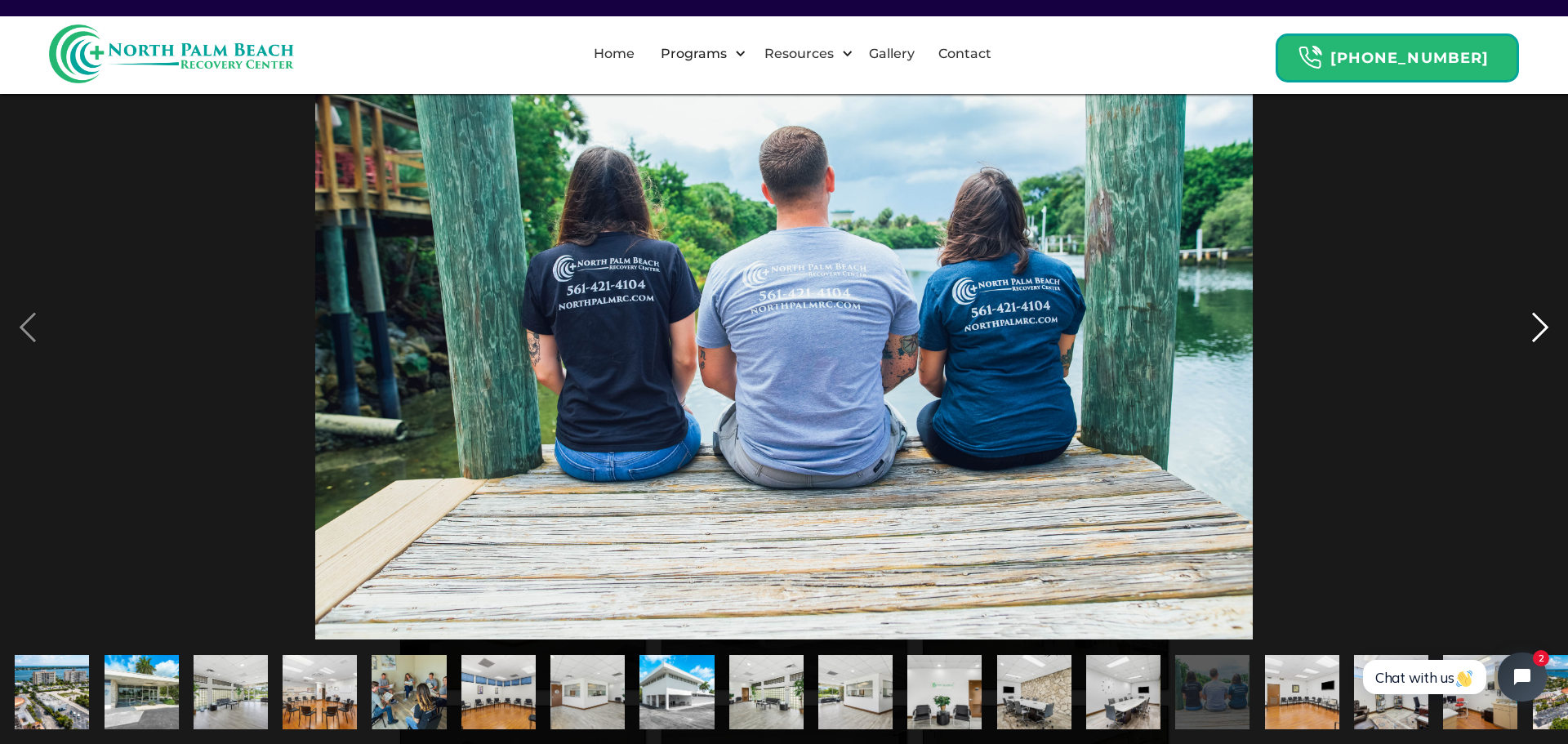
click at [1544, 332] on div "next image" at bounding box center [1540, 326] width 56 height 625
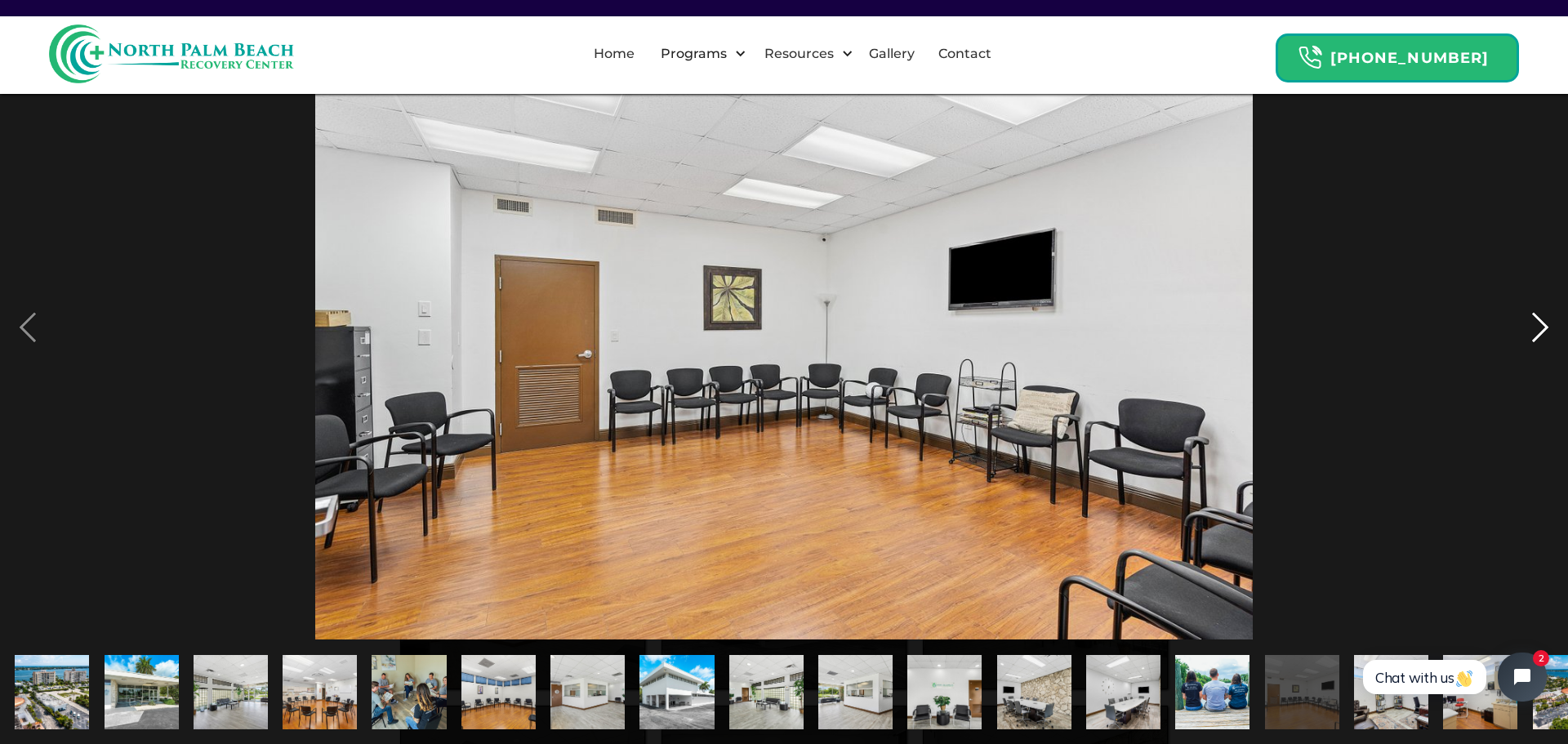
click at [1544, 332] on div "next image" at bounding box center [1540, 326] width 56 height 625
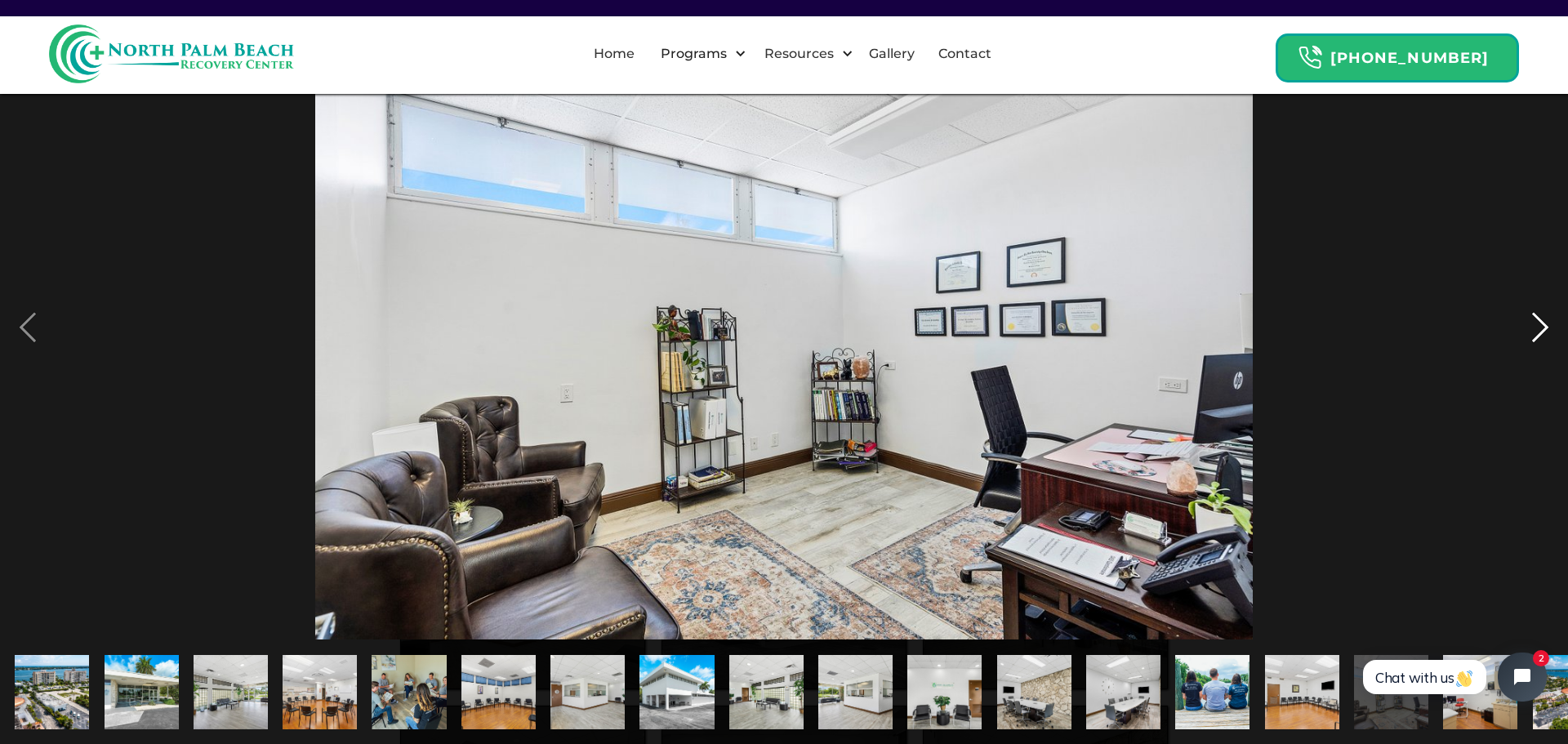
click at [1544, 332] on div "next image" at bounding box center [1540, 326] width 56 height 625
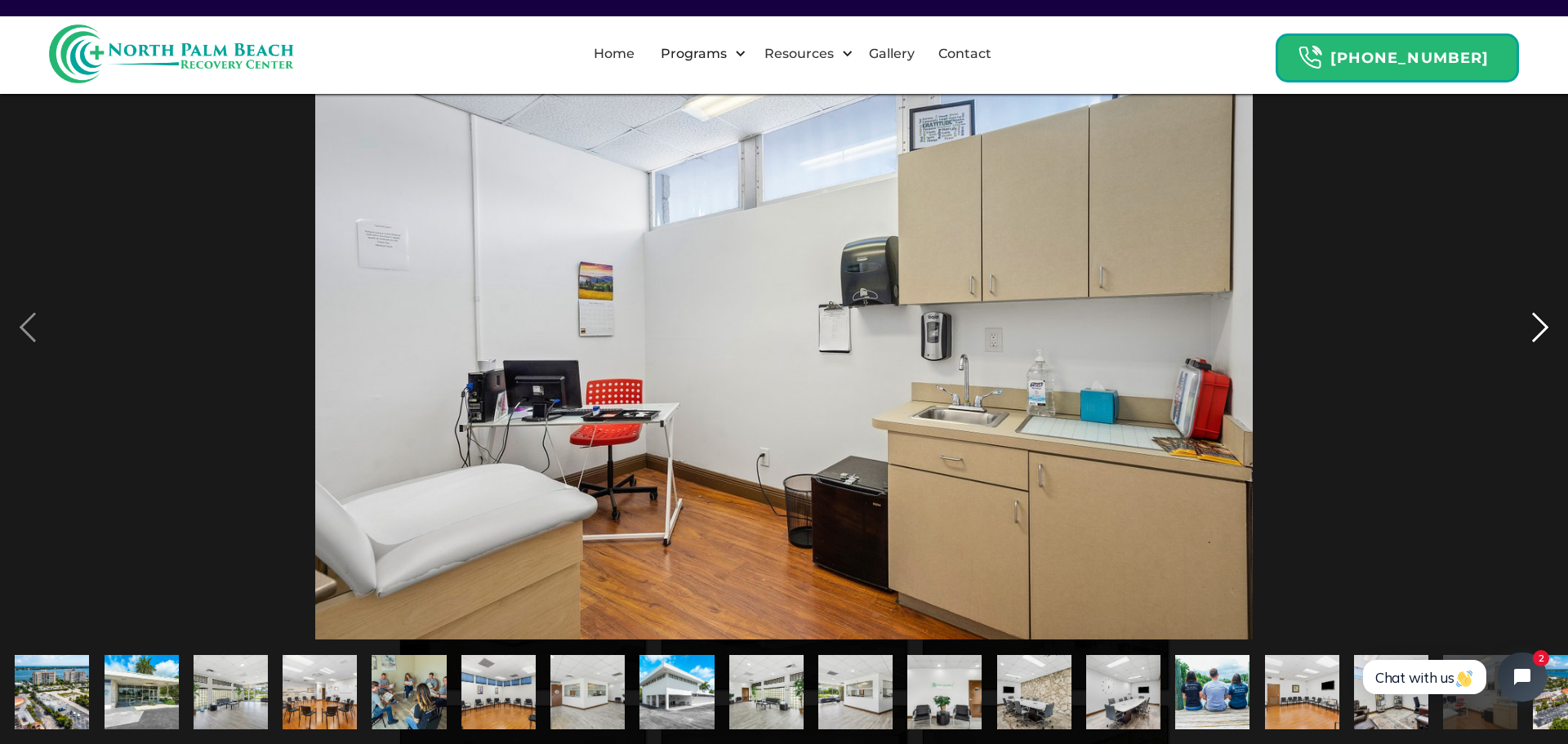
click at [1544, 332] on div "next image" at bounding box center [1540, 326] width 56 height 625
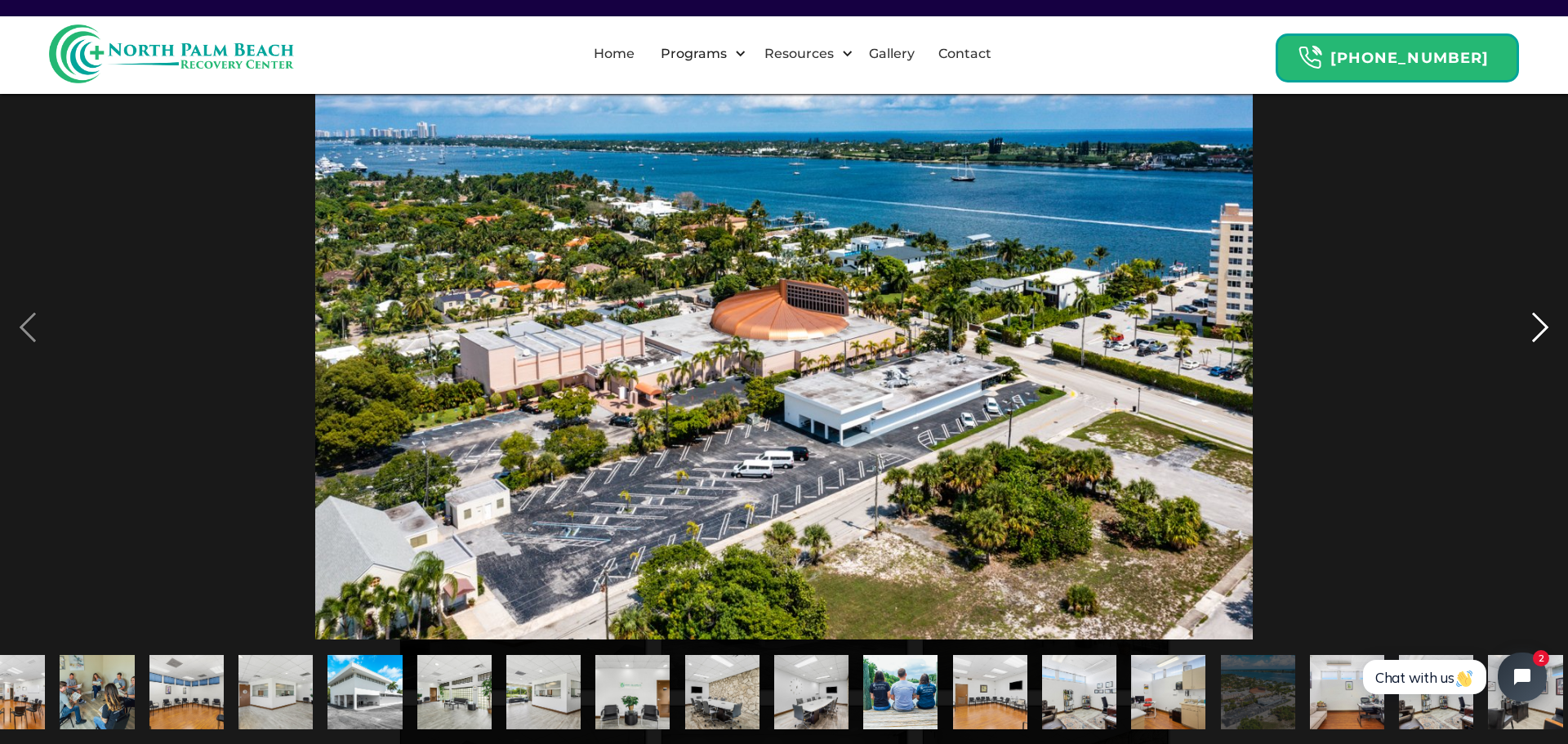
scroll to position [0, 322]
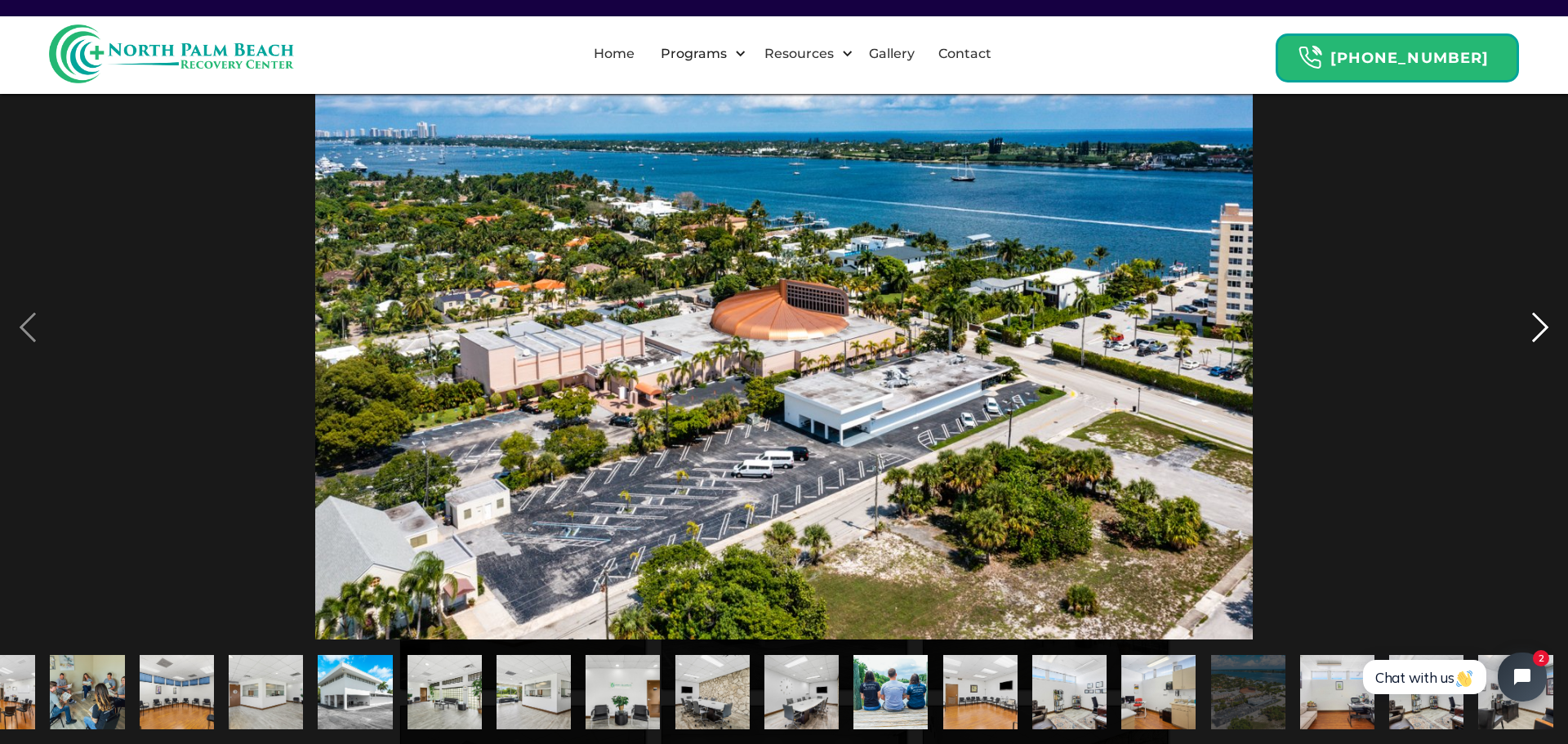
click at [1544, 332] on div "next image" at bounding box center [1540, 326] width 56 height 625
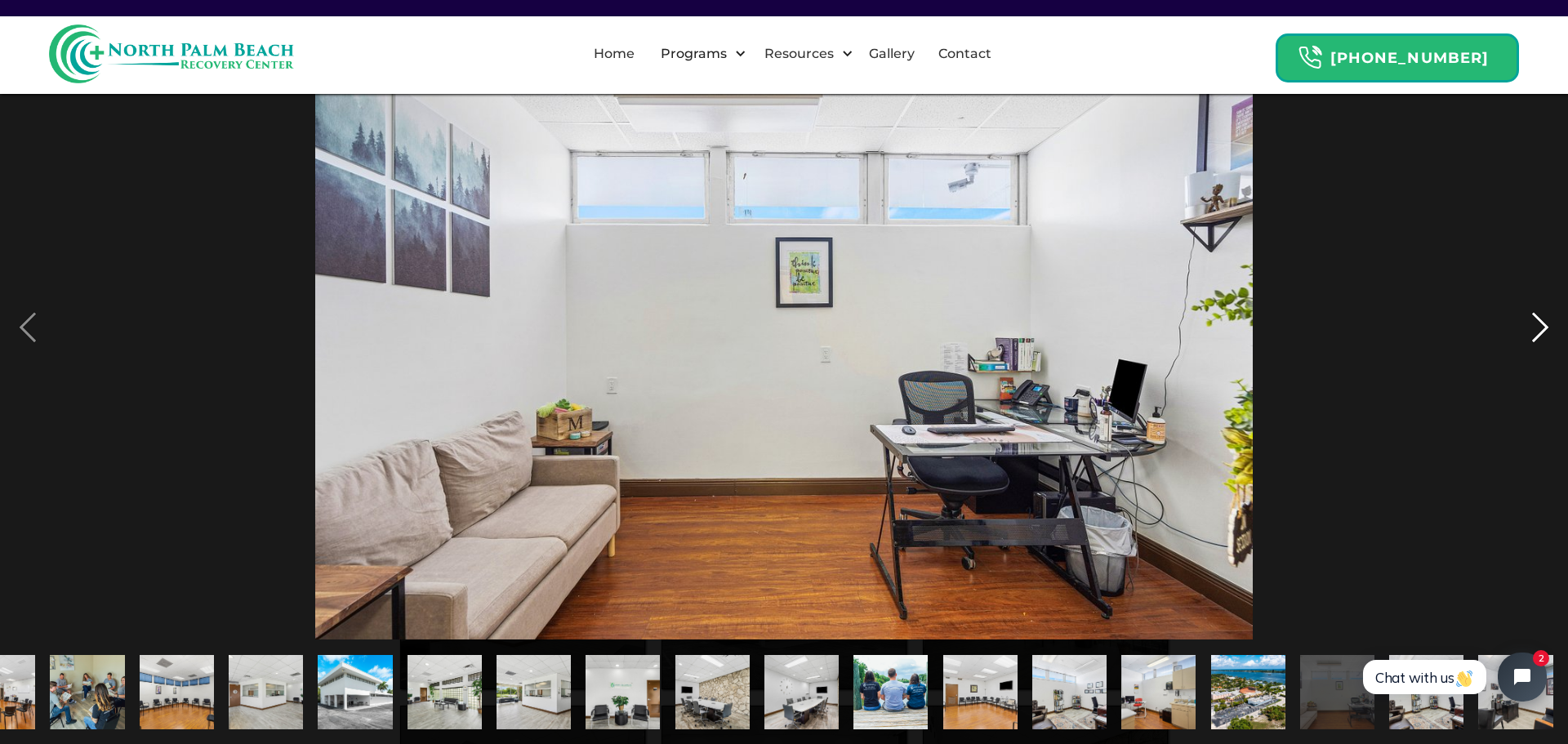
click at [1544, 332] on div "next image" at bounding box center [1540, 326] width 56 height 625
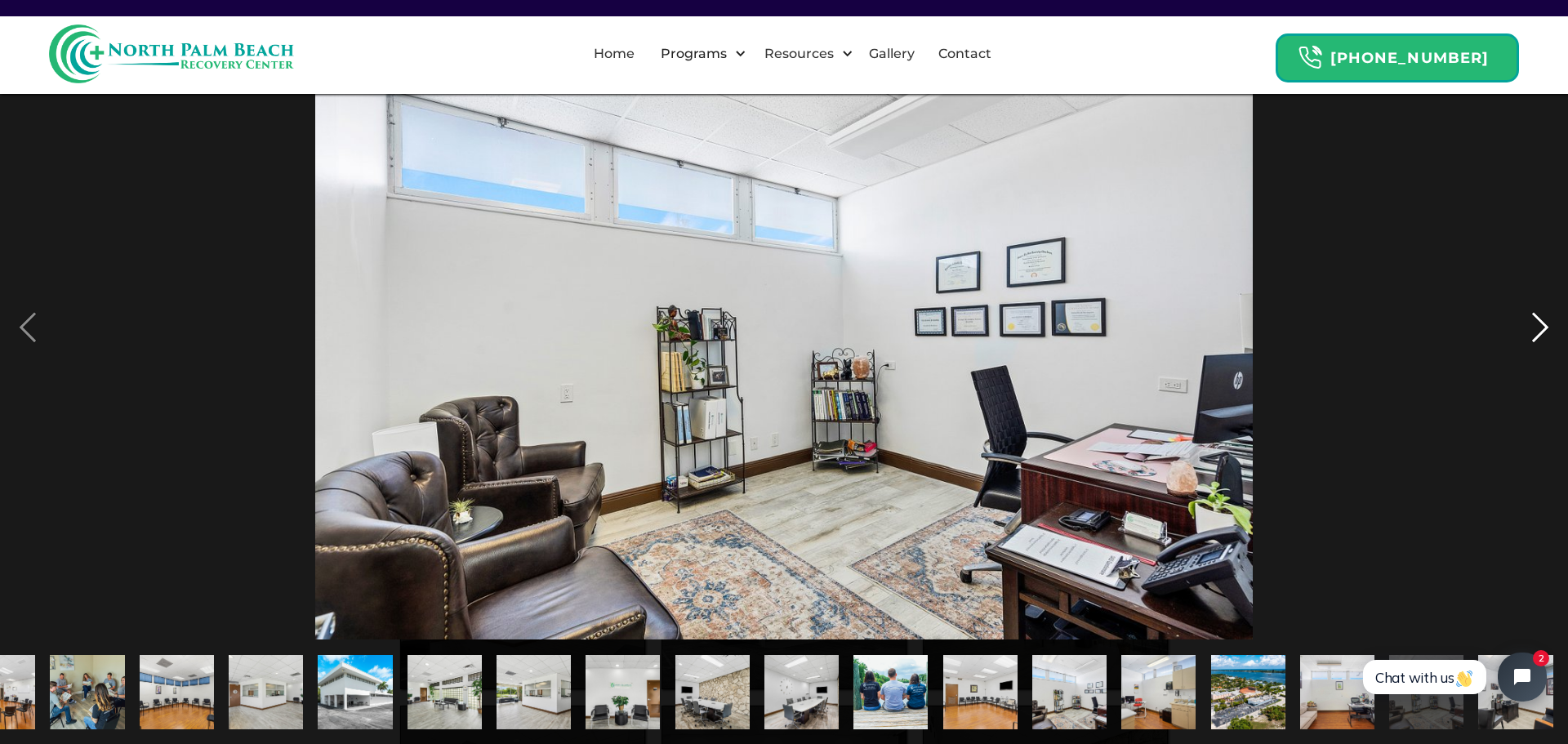
click at [1544, 332] on div "next image" at bounding box center [1540, 326] width 56 height 625
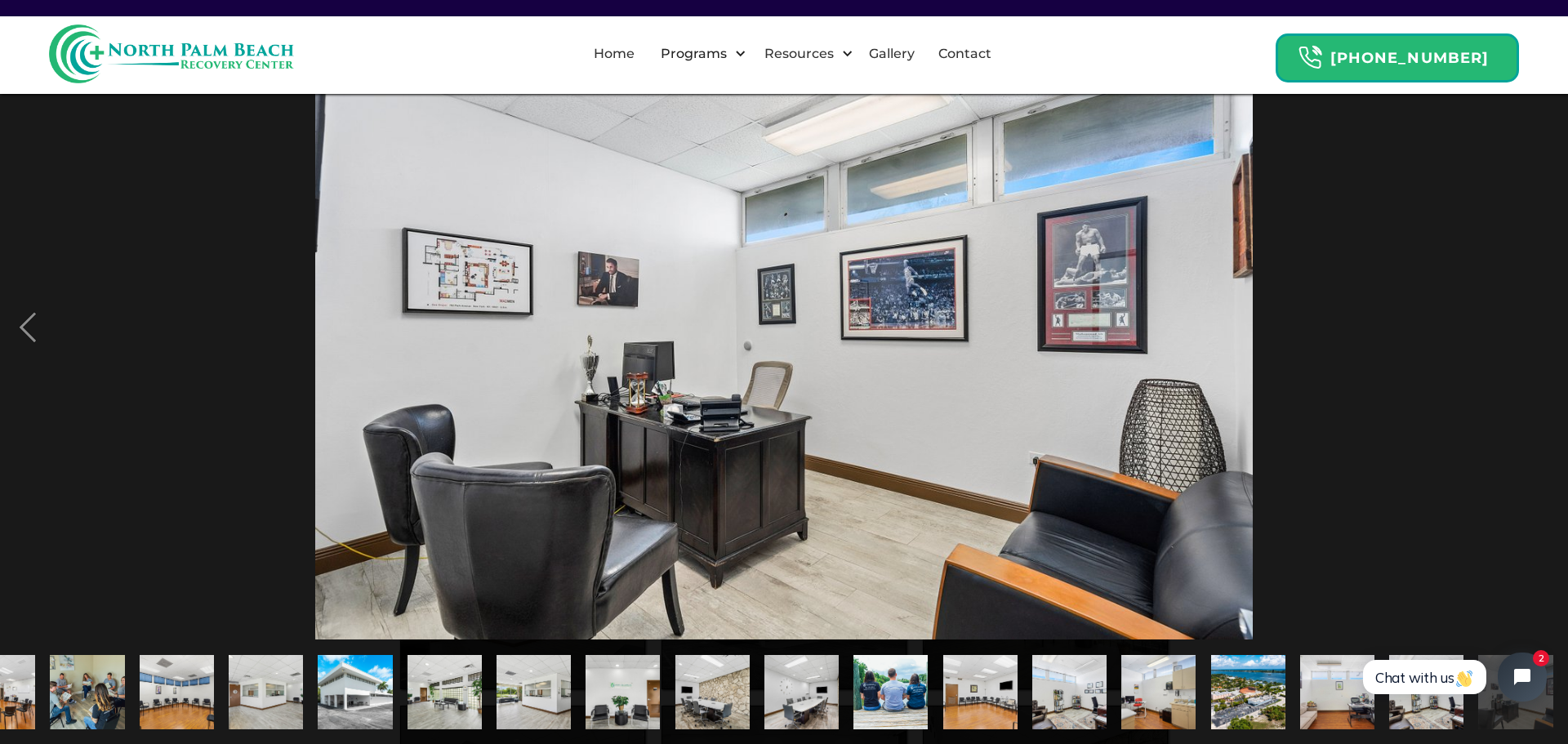
click at [1544, 332] on div "next image" at bounding box center [1540, 326] width 56 height 625
click at [1535, 350] on div "next image" at bounding box center [1540, 326] width 56 height 625
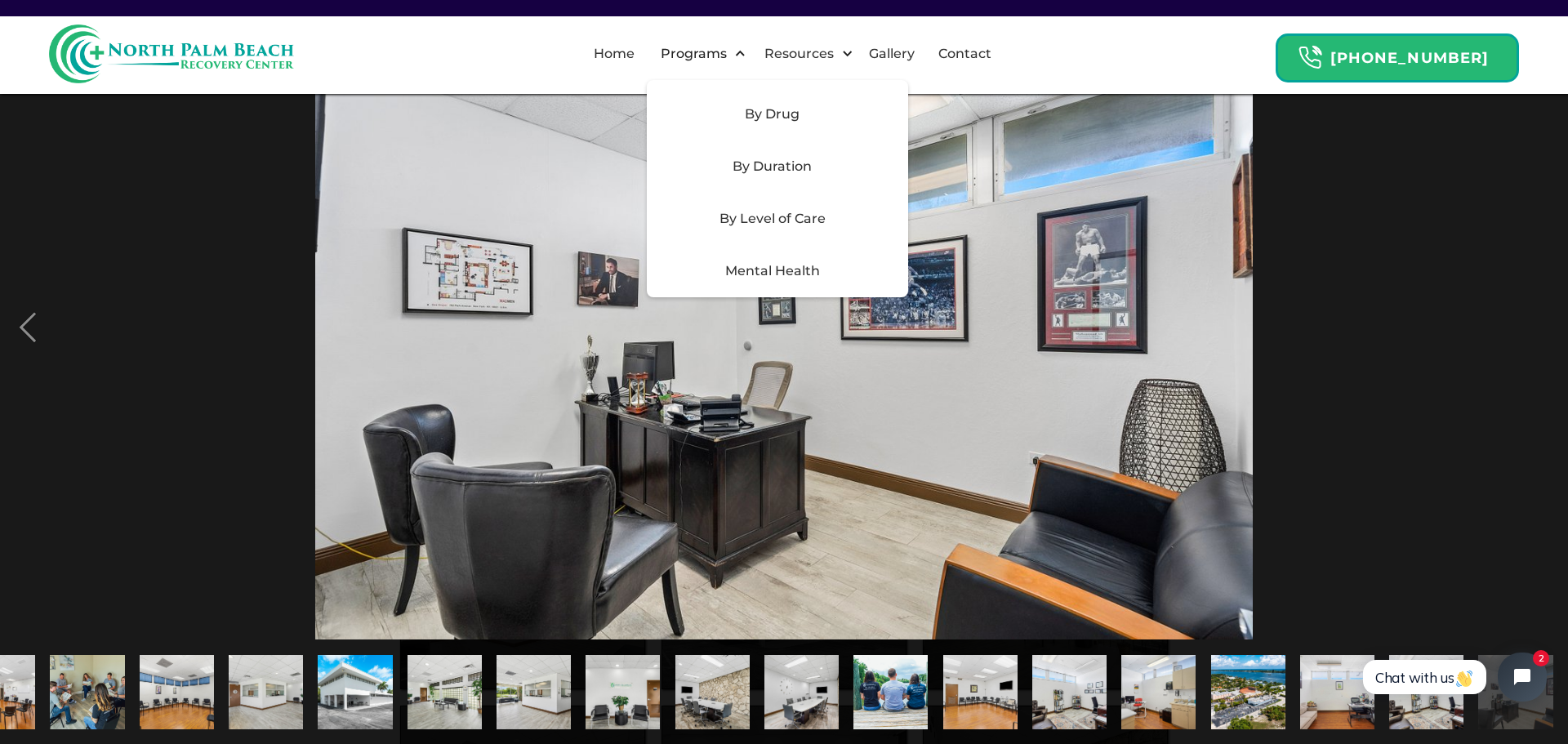
click at [797, 221] on div "By Level of Care" at bounding box center [773, 219] width 232 height 19
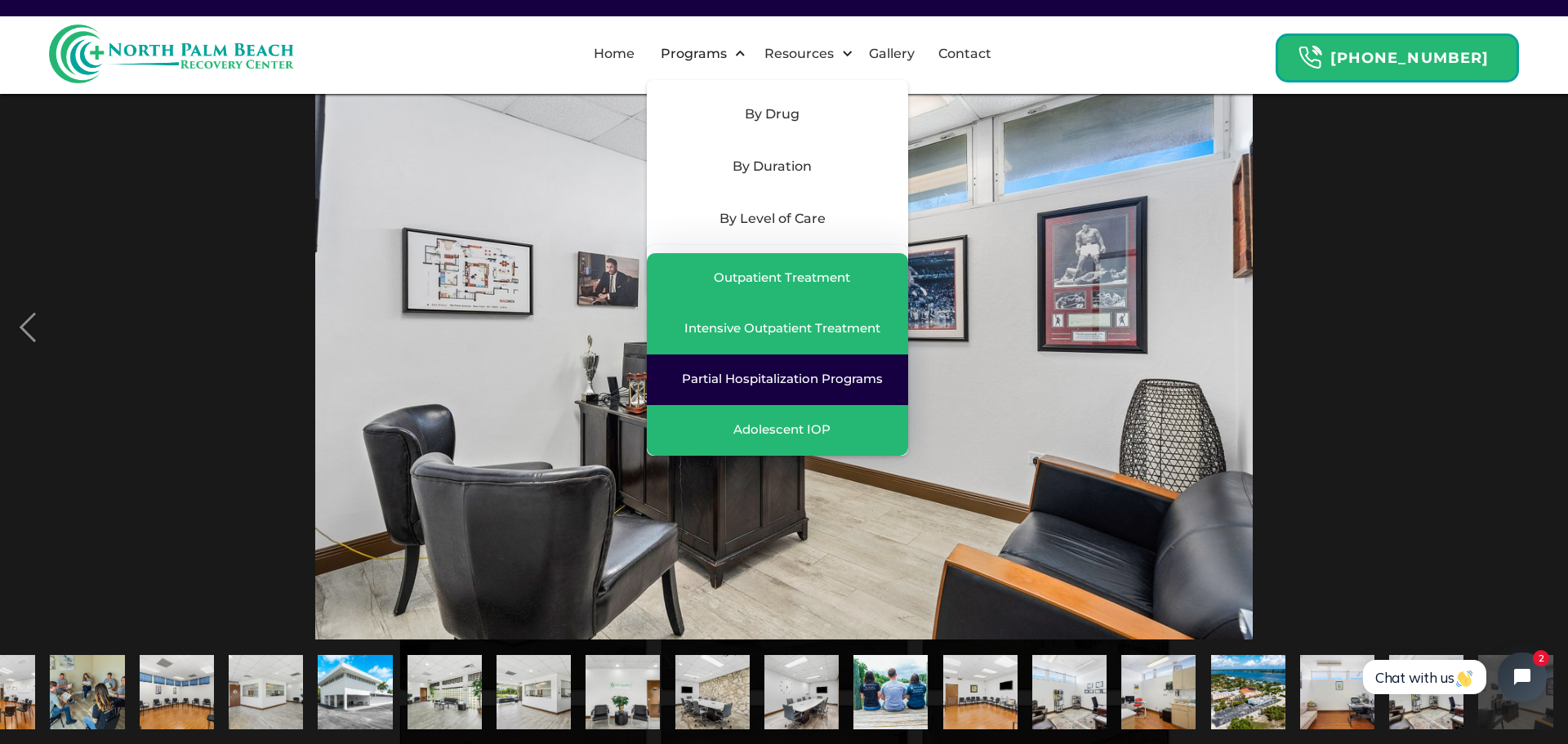
click at [819, 381] on div "Partial Hospitalization Programs" at bounding box center [782, 378] width 201 height 16
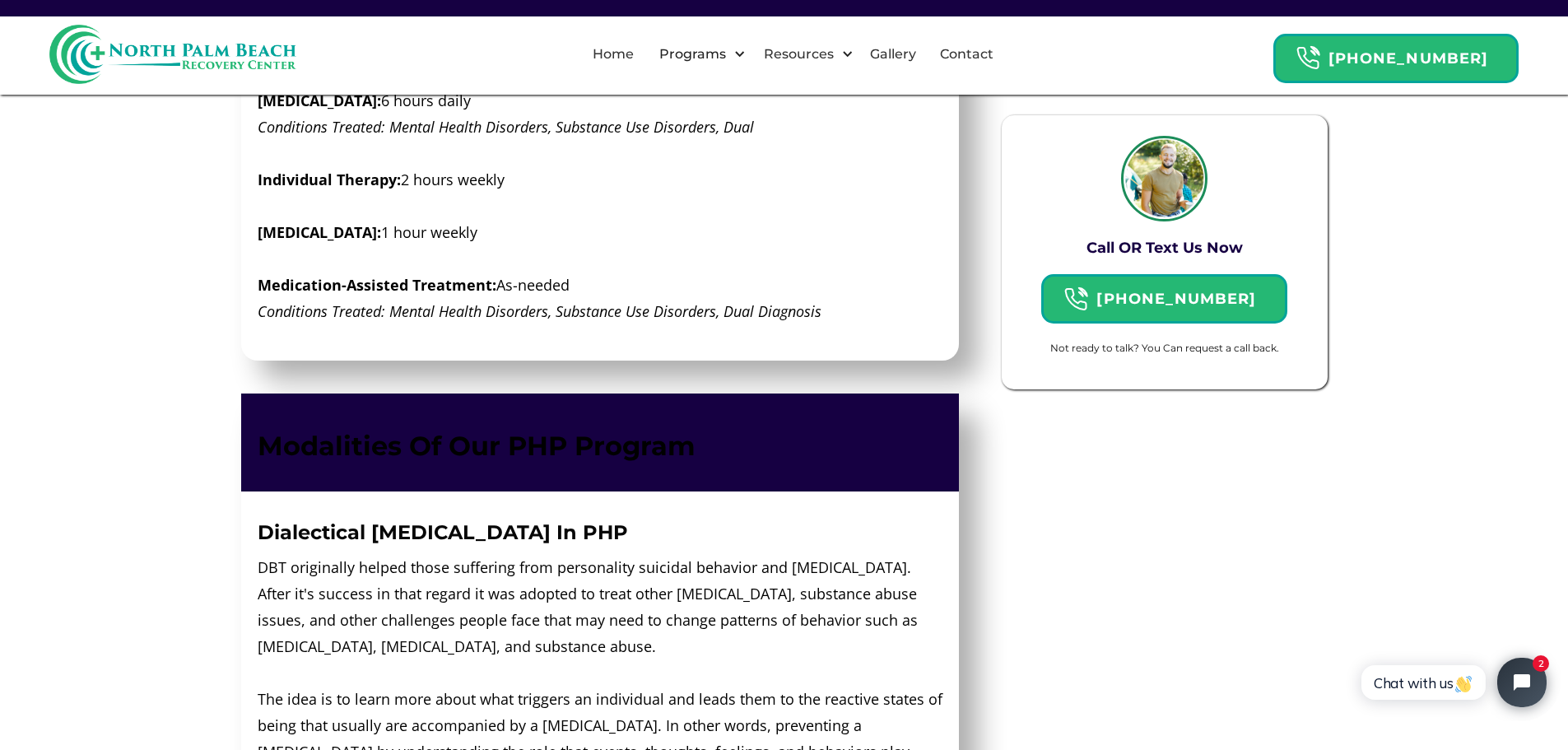
scroll to position [2140, 0]
